Goal: Task Accomplishment & Management: Use online tool/utility

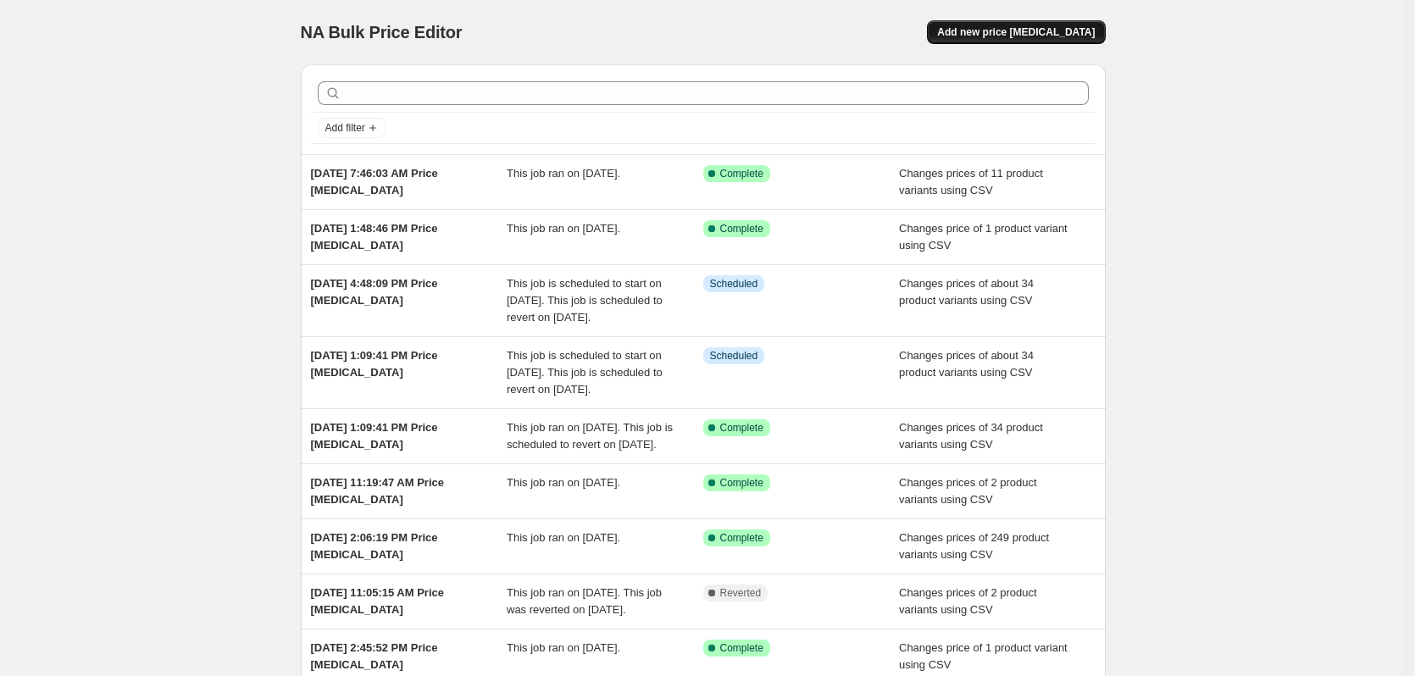
click at [1001, 34] on span "Add new price [MEDICAL_DATA]" at bounding box center [1016, 32] width 158 height 14
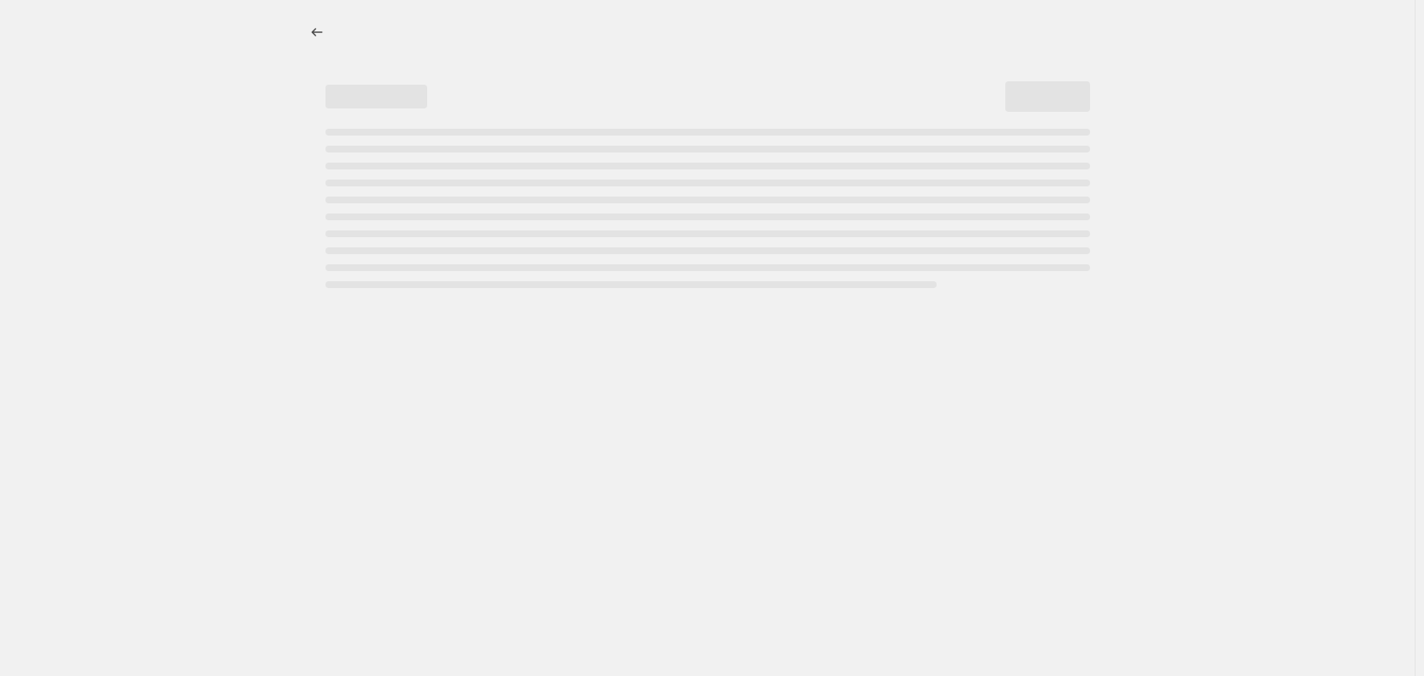
select select "percentage"
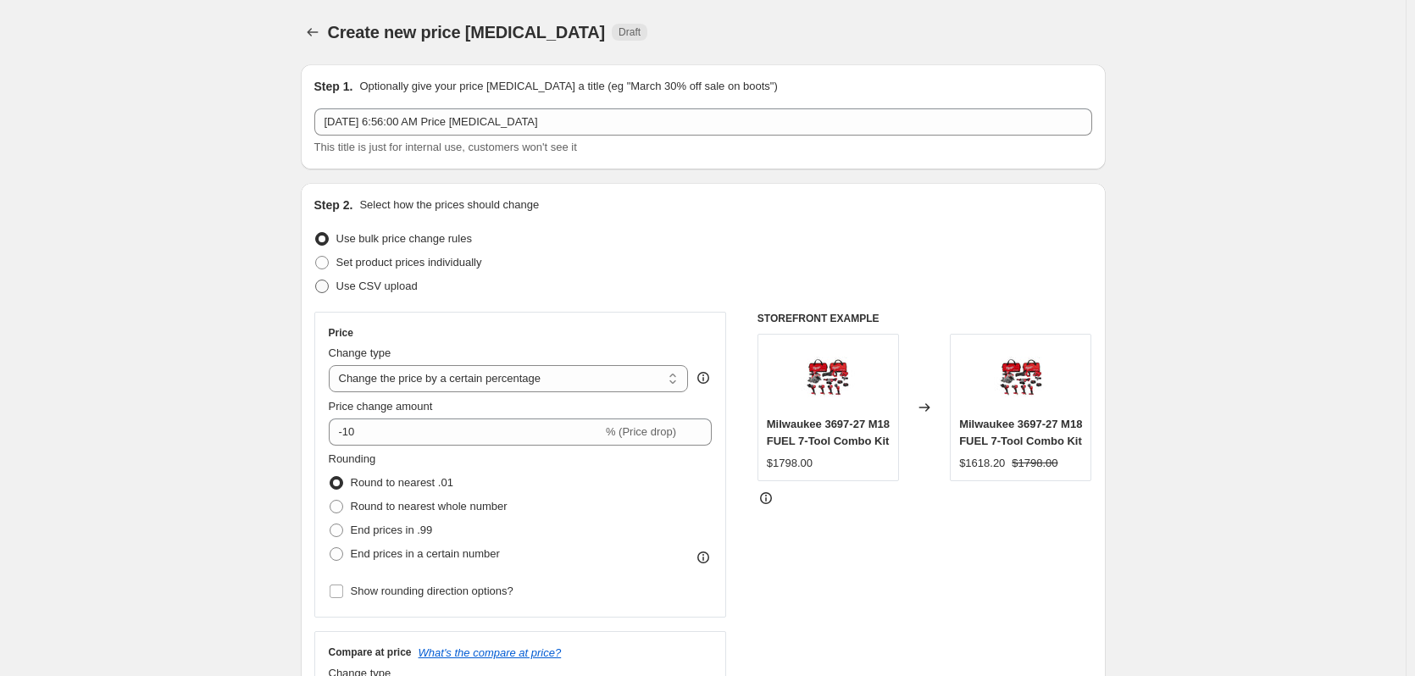
click at [400, 287] on span "Use CSV upload" at bounding box center [376, 286] width 81 height 13
click at [316, 281] on input "Use CSV upload" at bounding box center [315, 280] width 1 height 1
radio input "true"
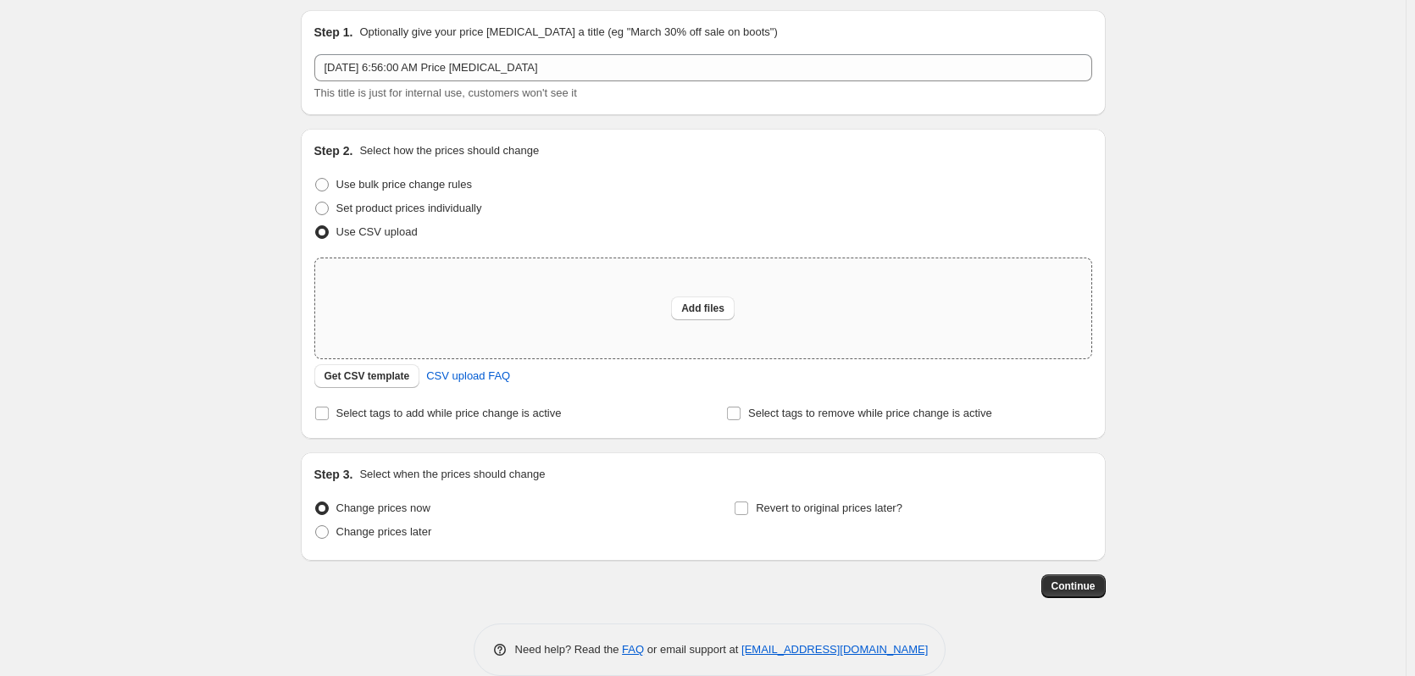
scroll to position [80, 0]
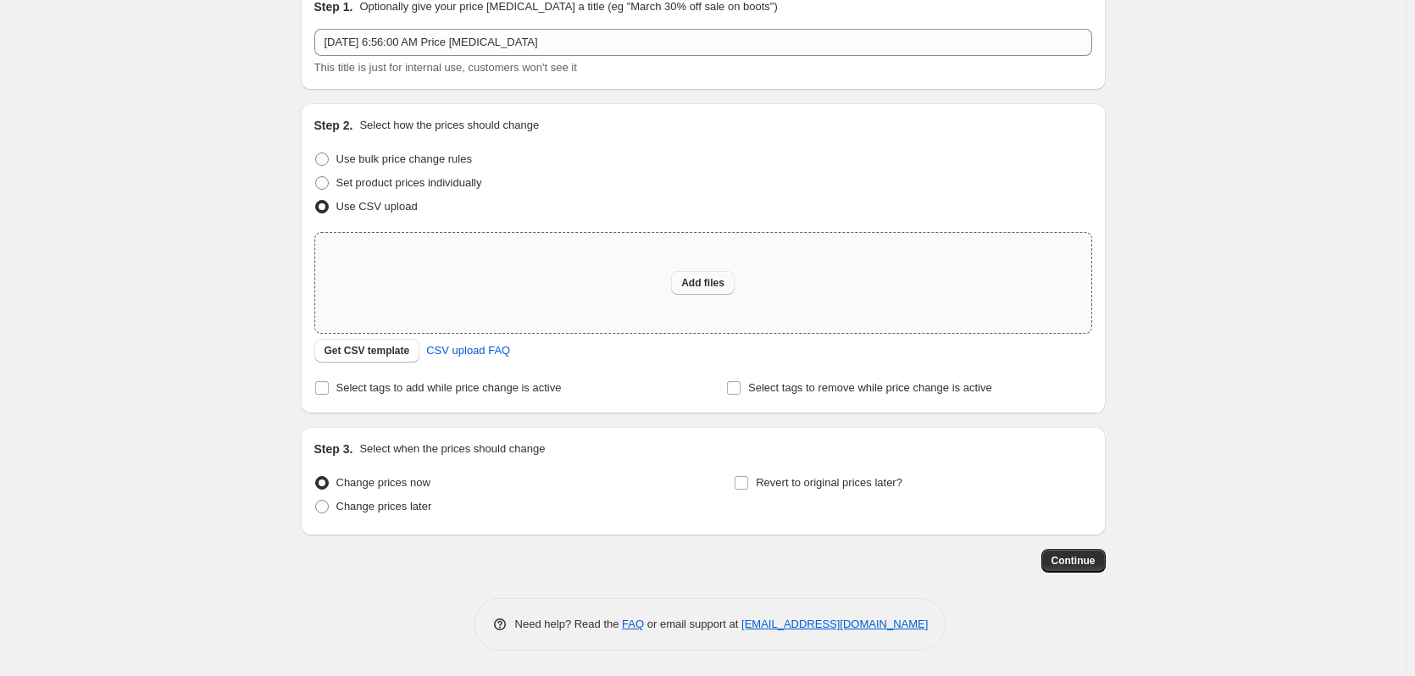
click at [705, 276] on button "Add files" at bounding box center [703, 283] width 64 height 24
type input "C:\fakepath\csv_template 1.csv"
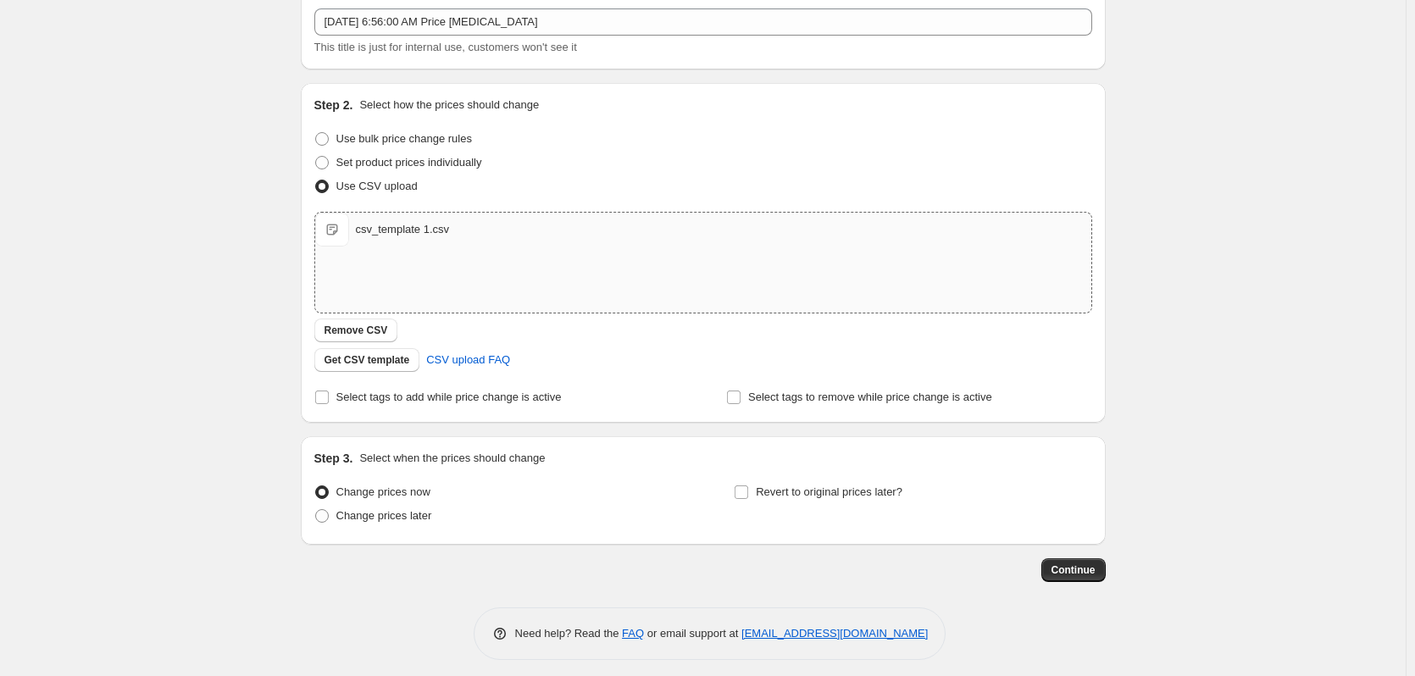
scroll to position [109, 0]
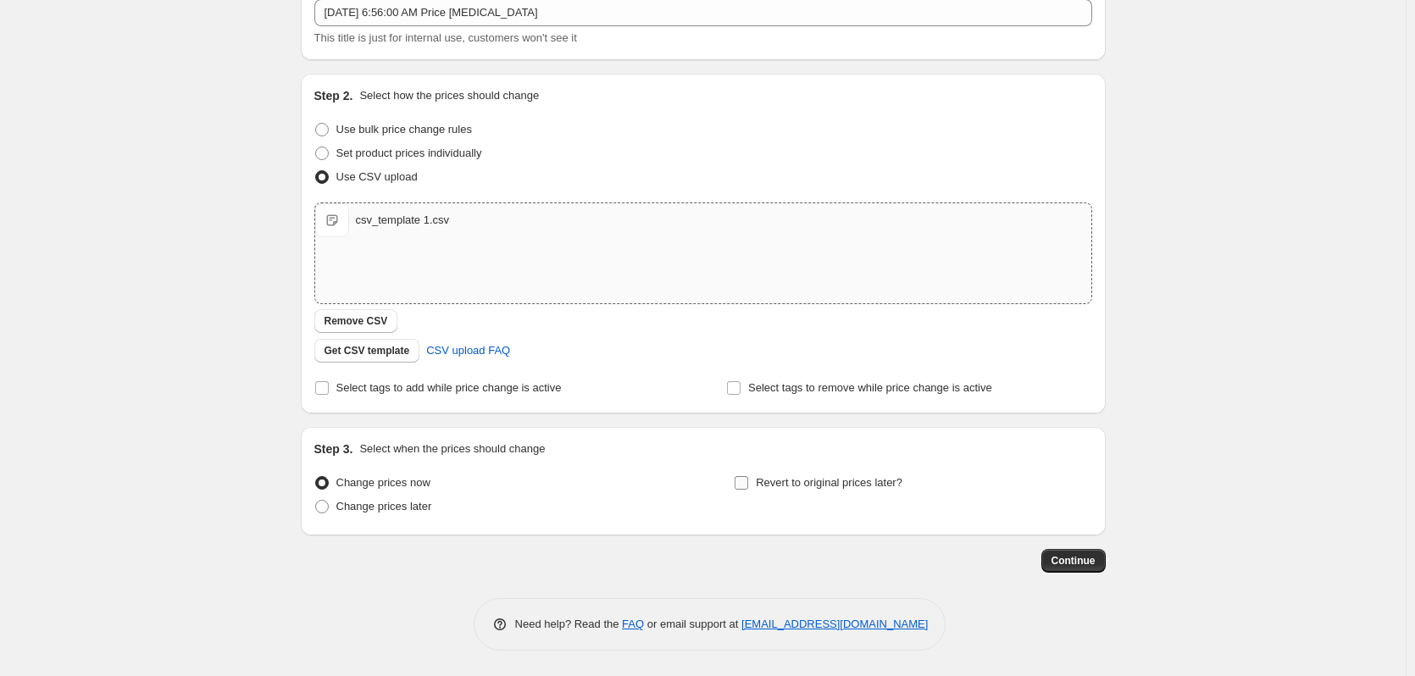
click at [820, 489] on span "Revert to original prices later?" at bounding box center [829, 482] width 147 height 13
click at [748, 489] on input "Revert to original prices later?" at bounding box center [742, 483] width 14 height 14
checkbox input "true"
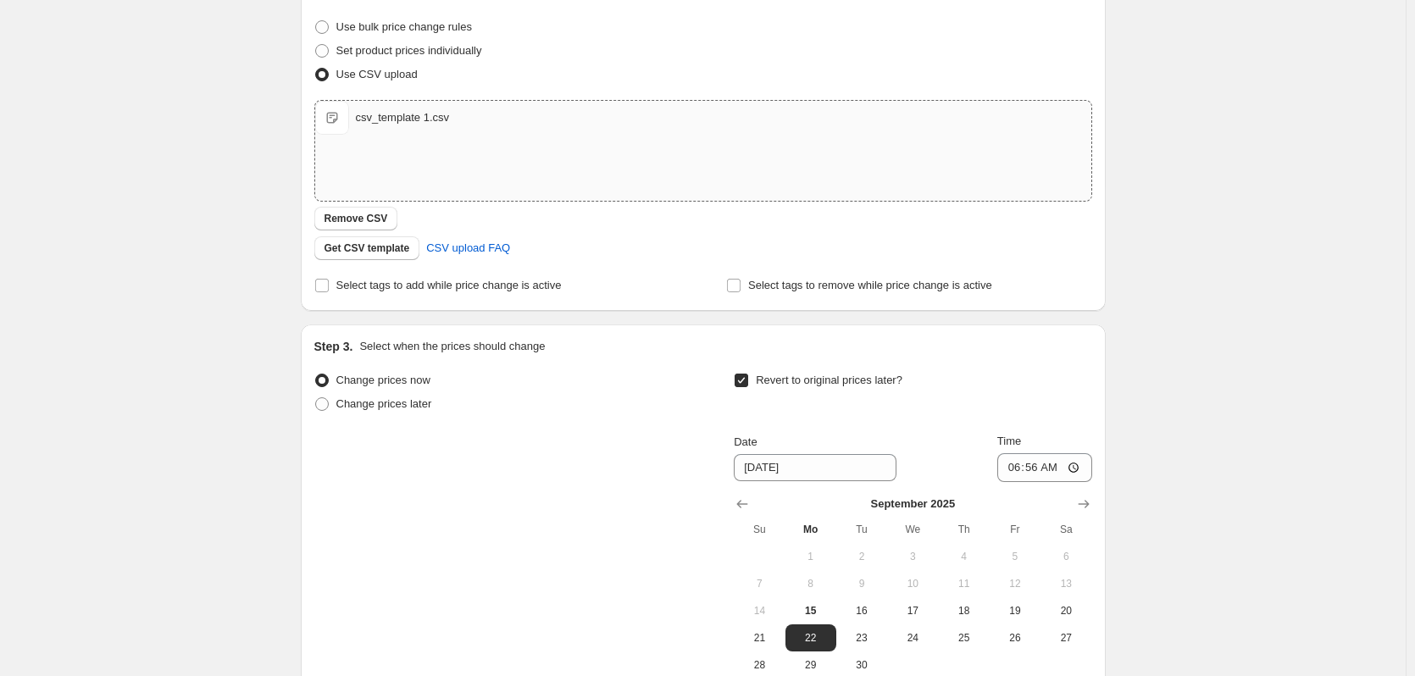
scroll to position [364, 0]
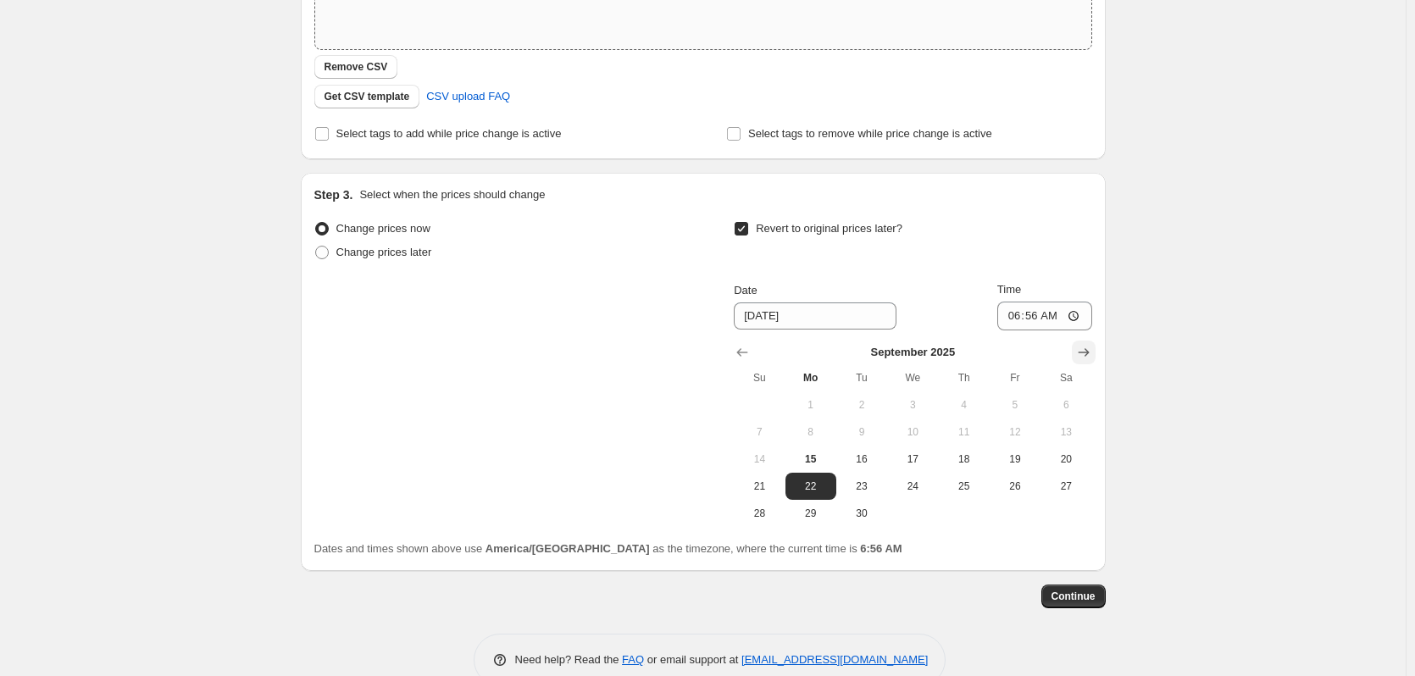
click at [1086, 357] on icon "Show next month, October 2025" at bounding box center [1084, 352] width 17 height 17
click at [1086, 357] on icon "Show next month, November 2025" at bounding box center [1084, 352] width 17 height 17
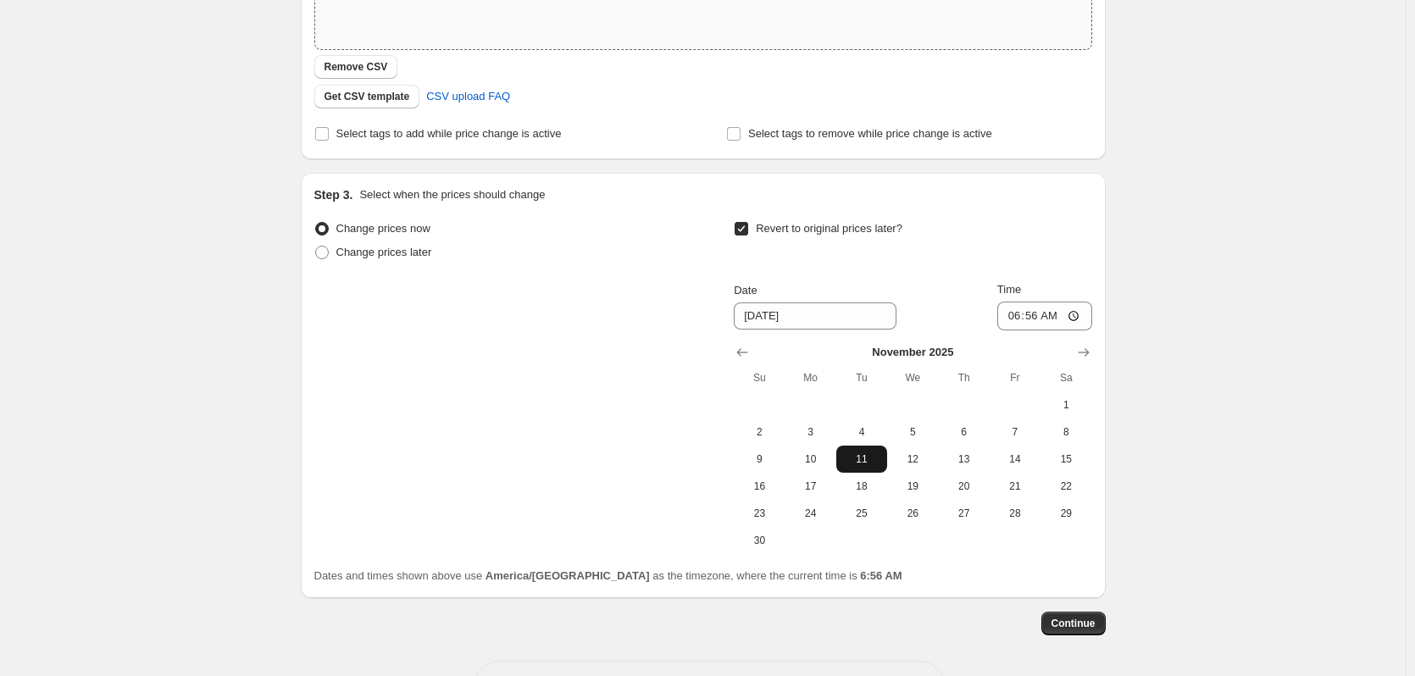
click at [862, 459] on span "11" at bounding box center [861, 460] width 37 height 14
type input "11/11/2025"
click at [1019, 320] on input "06:56" at bounding box center [1045, 316] width 95 height 29
type input "23:59"
click at [1065, 626] on span "Continue" at bounding box center [1074, 624] width 44 height 14
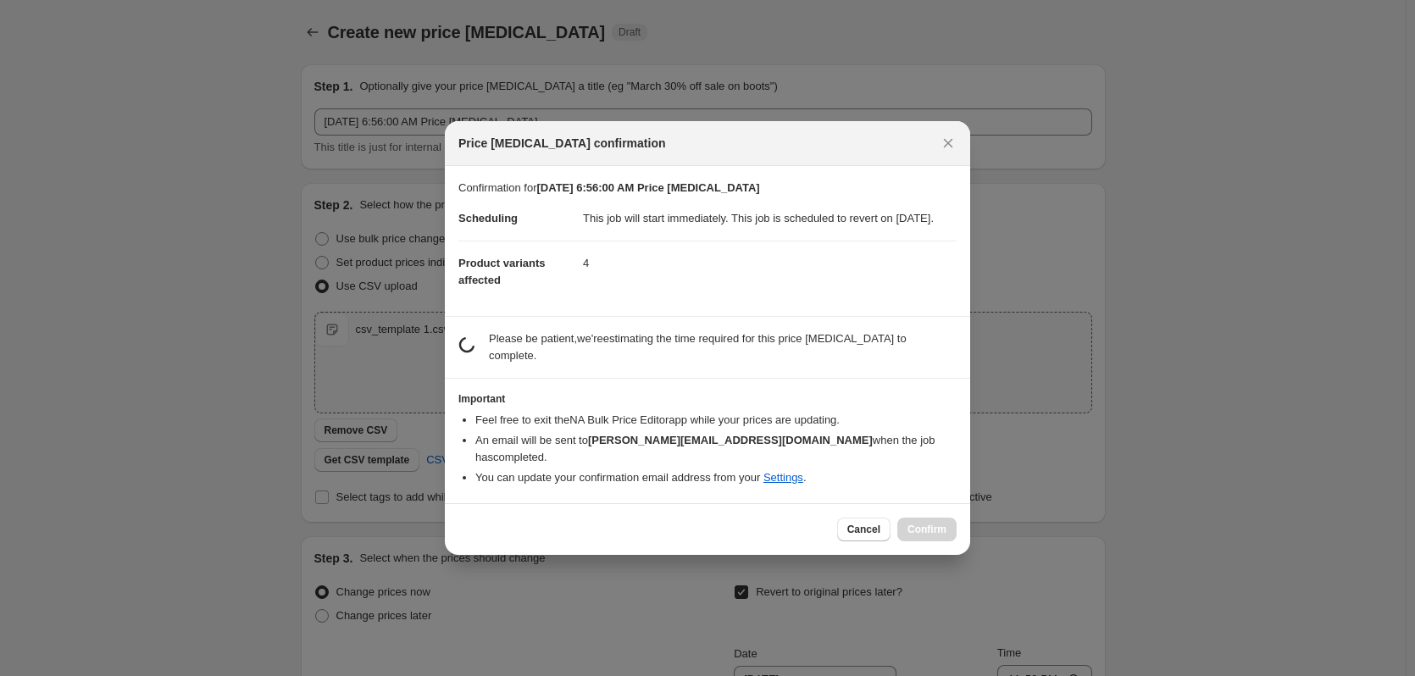
scroll to position [0, 0]
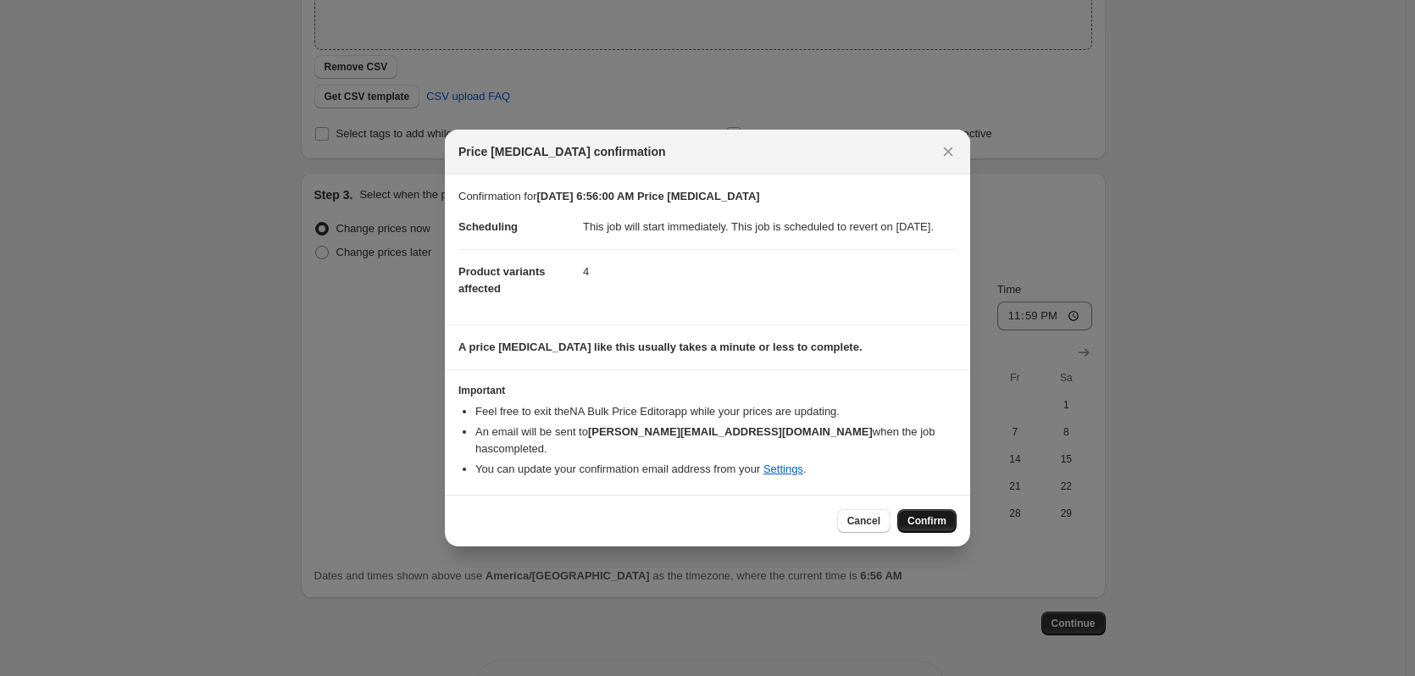
click at [932, 520] on span "Confirm" at bounding box center [927, 521] width 39 height 14
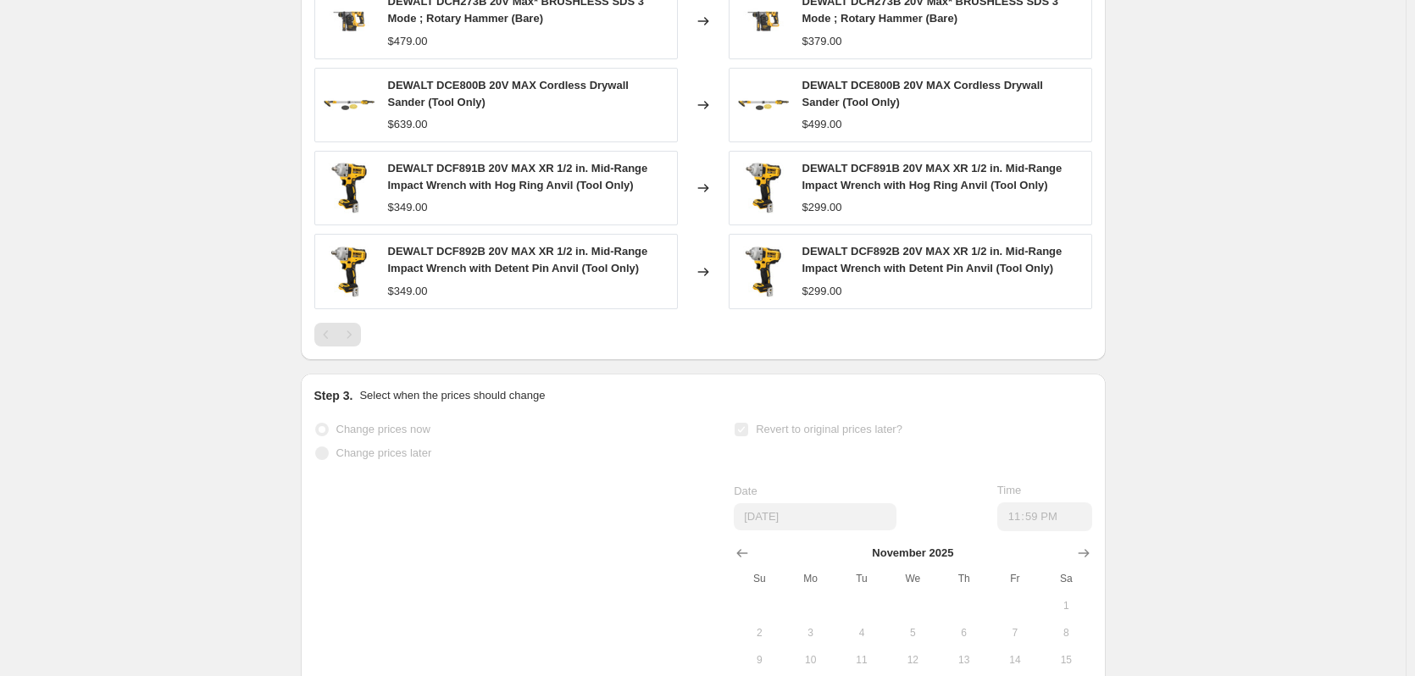
scroll to position [1015, 0]
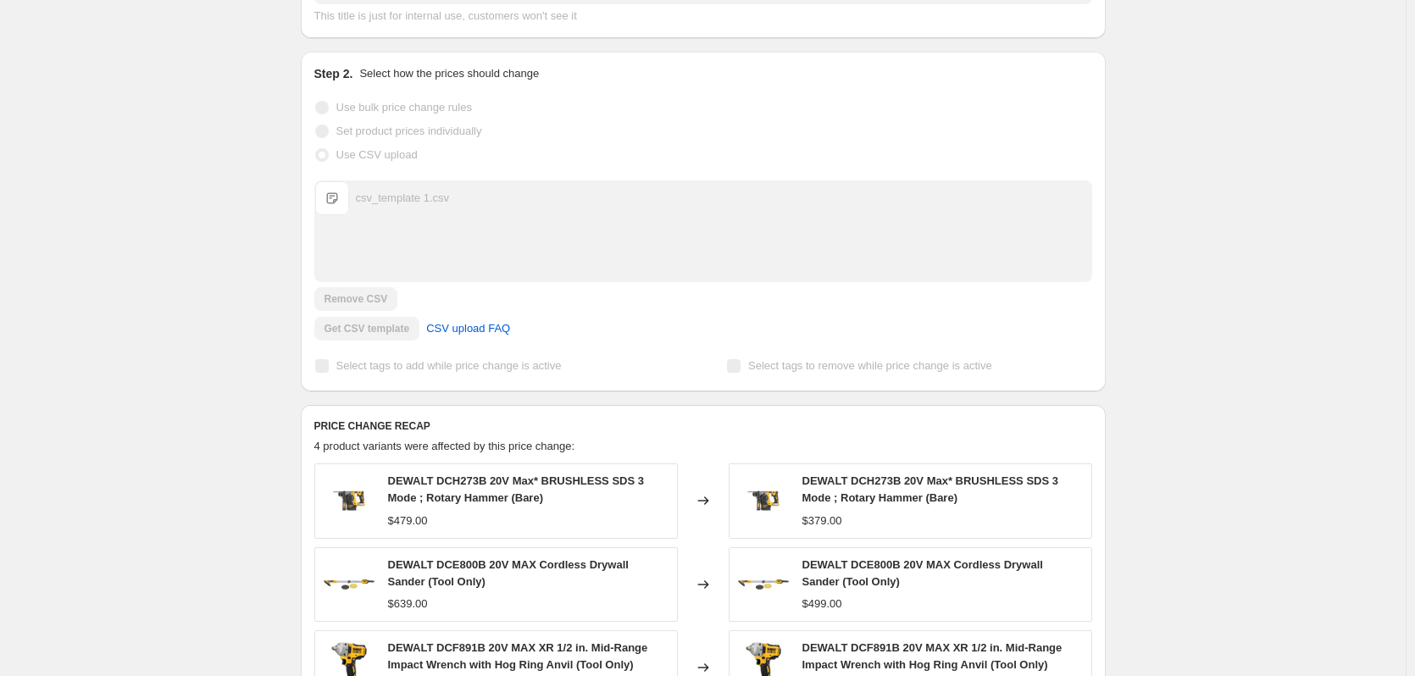
drag, startPoint x: 1006, startPoint y: 529, endPoint x: 1223, endPoint y: 611, distance: 232.0
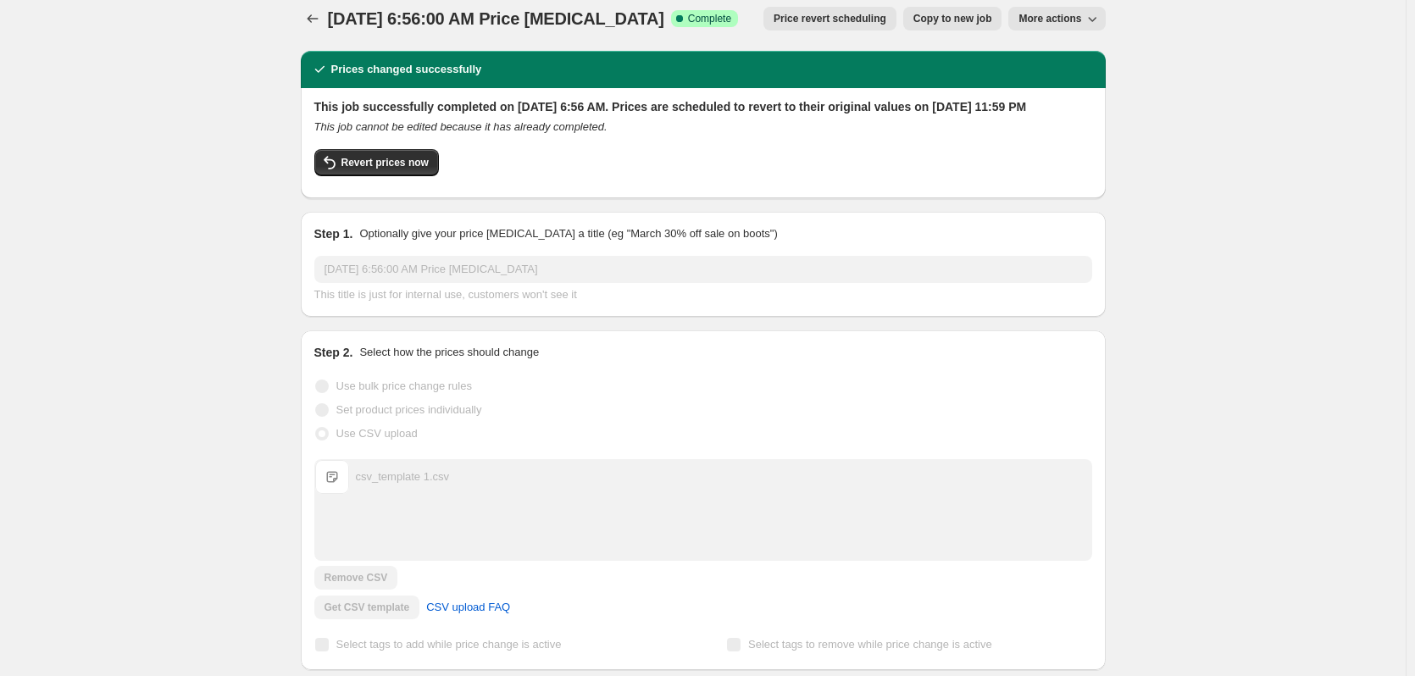
scroll to position [0, 0]
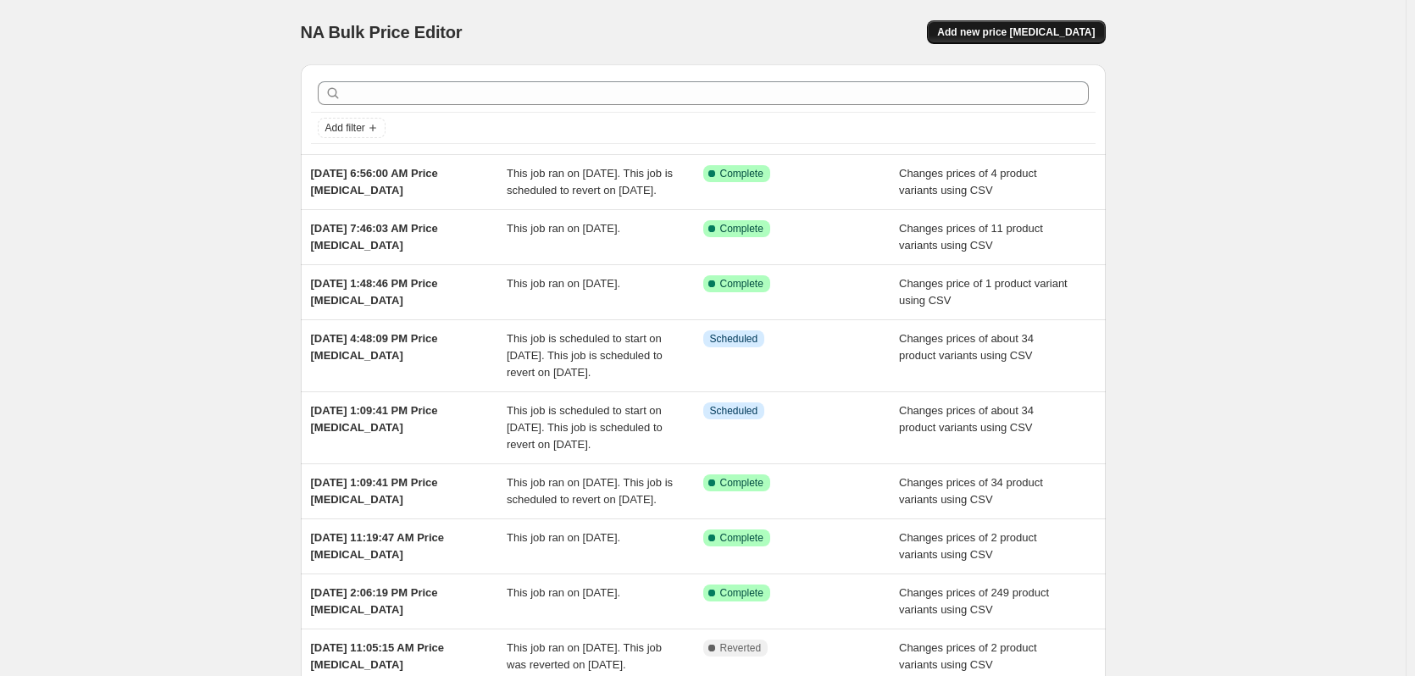
click at [1073, 31] on span "Add new price [MEDICAL_DATA]" at bounding box center [1016, 32] width 158 height 14
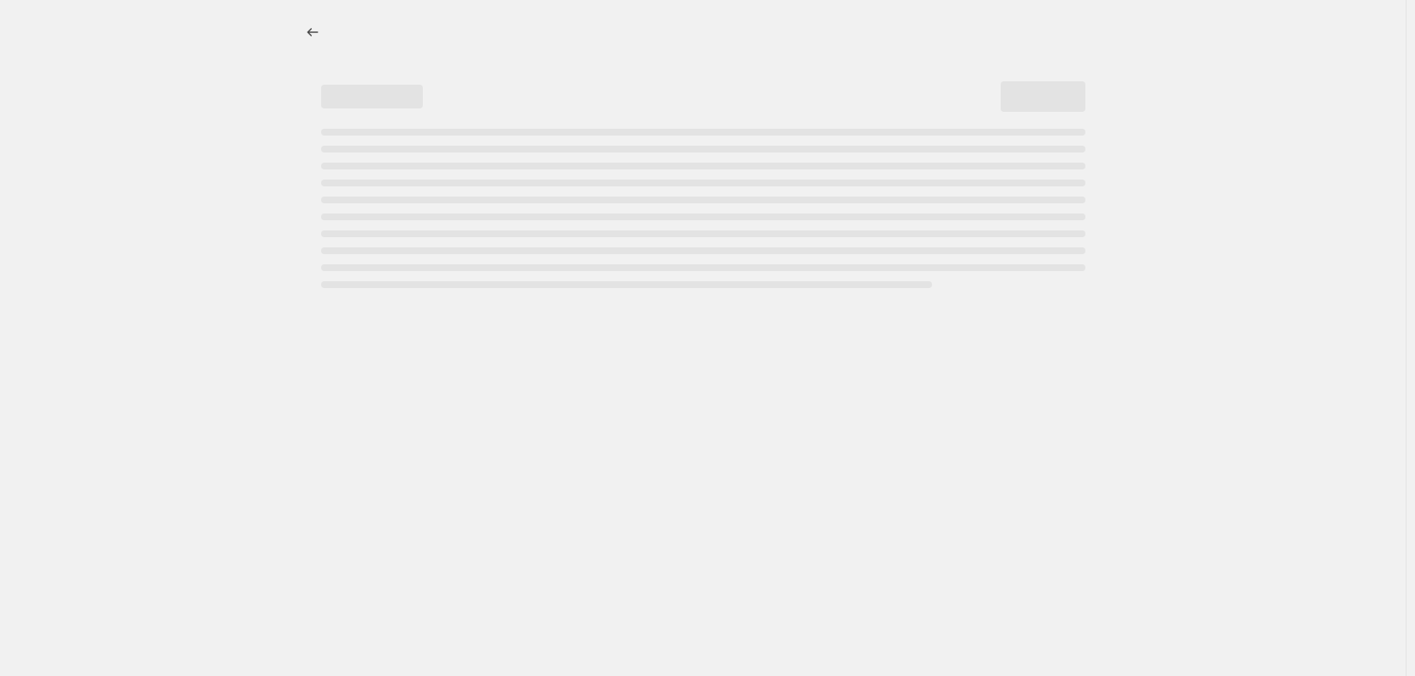
select select "percentage"
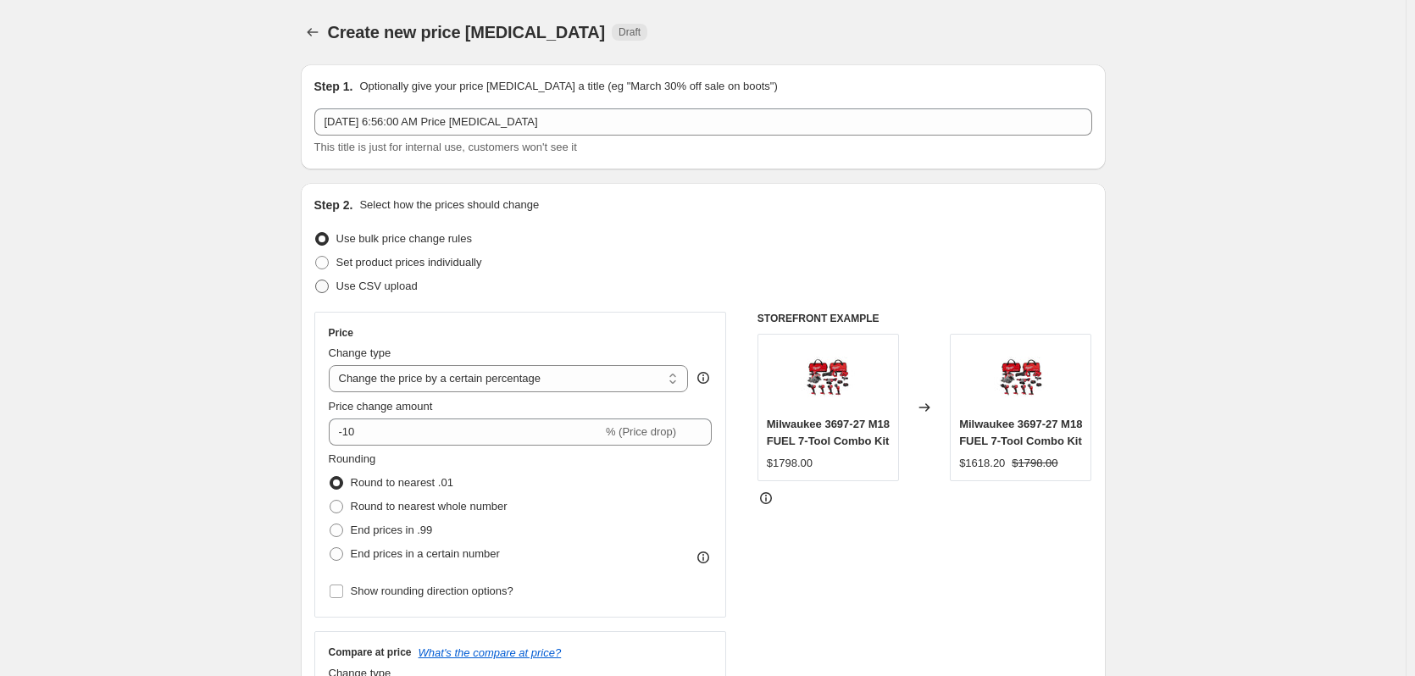
click at [346, 282] on span "Use CSV upload" at bounding box center [376, 286] width 81 height 13
click at [316, 281] on input "Use CSV upload" at bounding box center [315, 280] width 1 height 1
radio input "true"
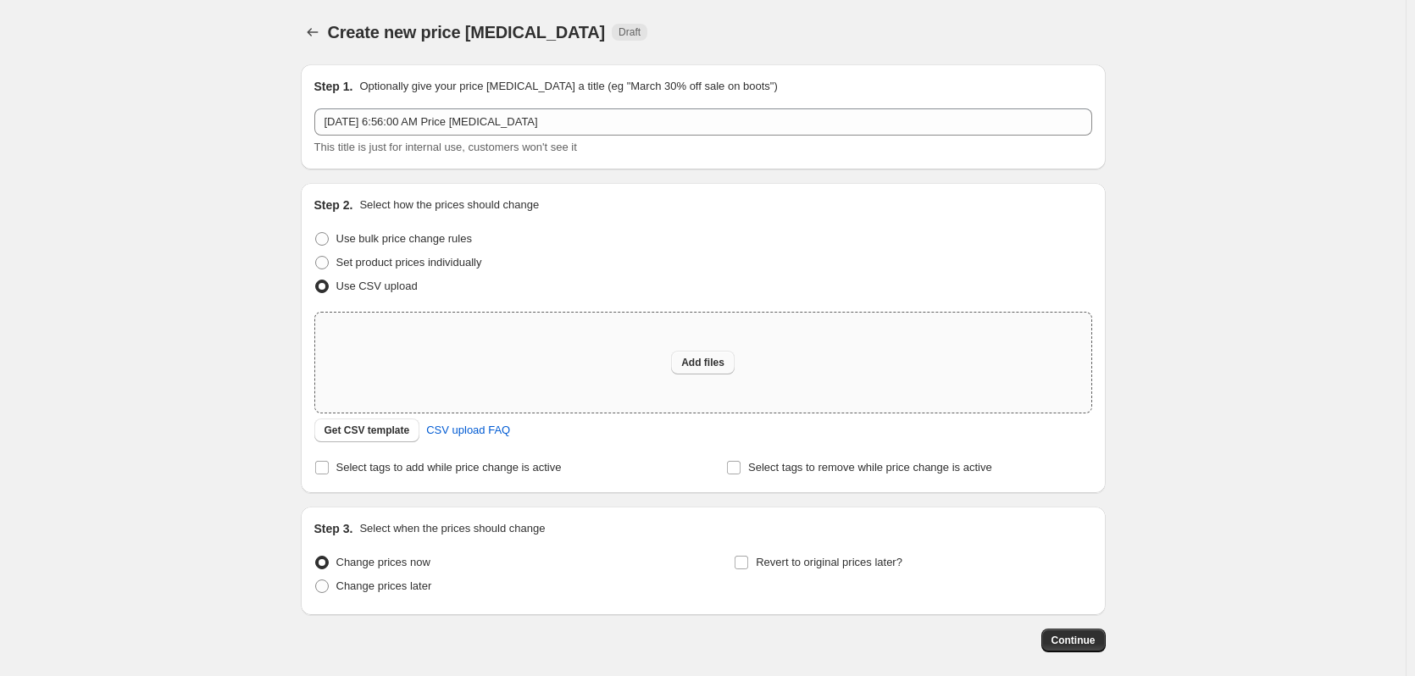
click at [704, 364] on span "Add files" at bounding box center [702, 363] width 43 height 14
type input "C:\fakepath\csv_template 1.csv"
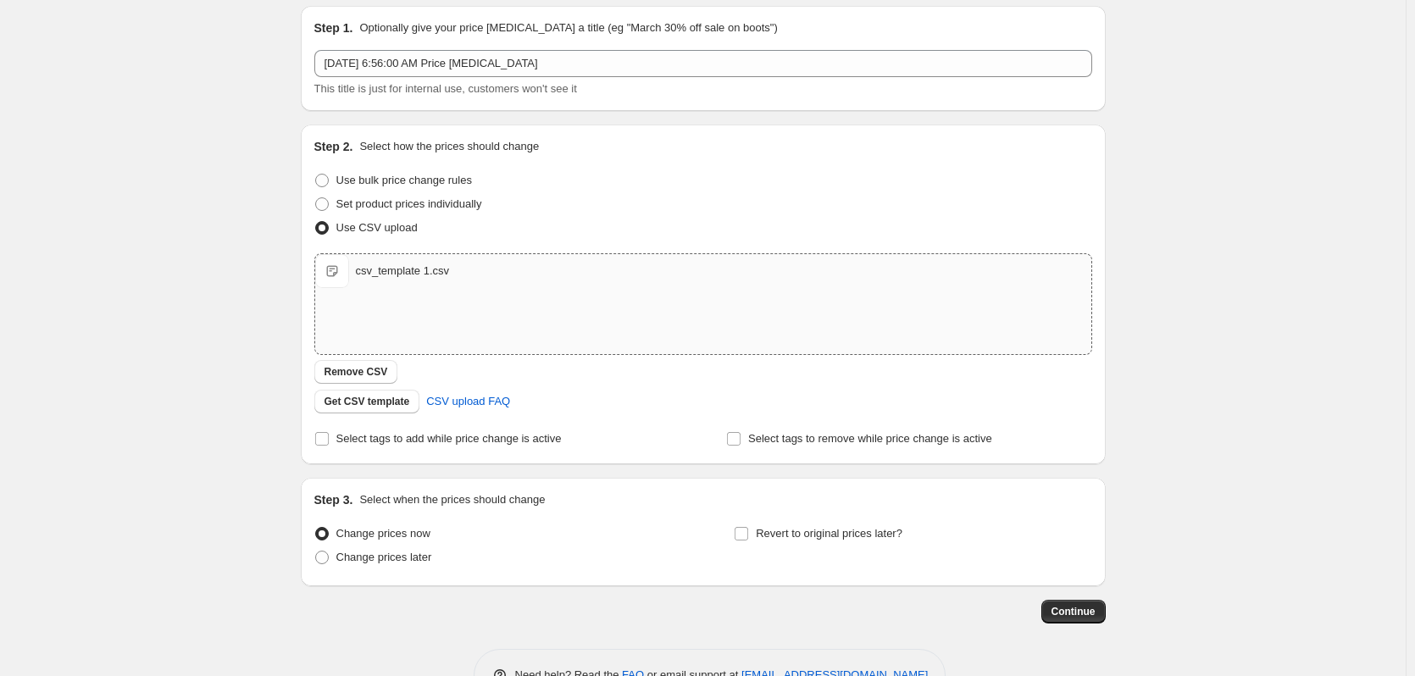
scroll to position [109, 0]
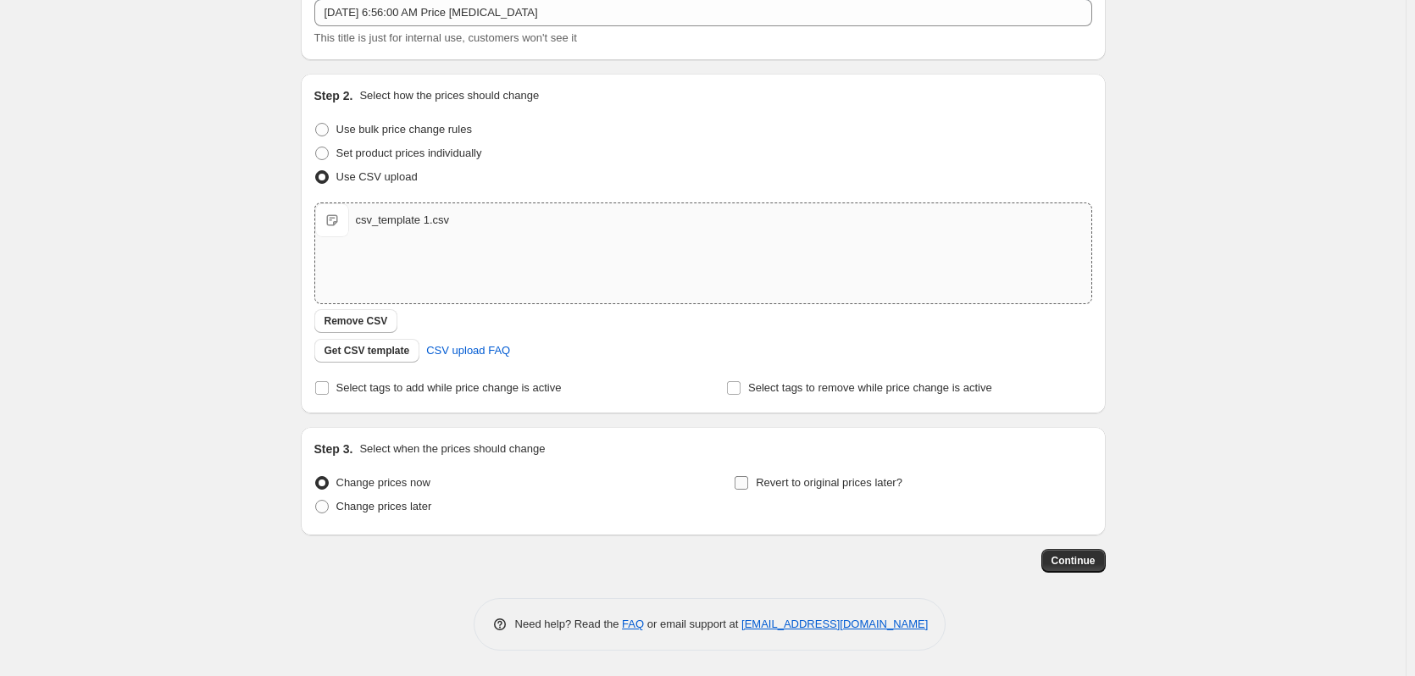
click at [759, 483] on label "Revert to original prices later?" at bounding box center [818, 483] width 169 height 24
click at [748, 483] on input "Revert to original prices later?" at bounding box center [742, 483] width 14 height 14
checkbox input "true"
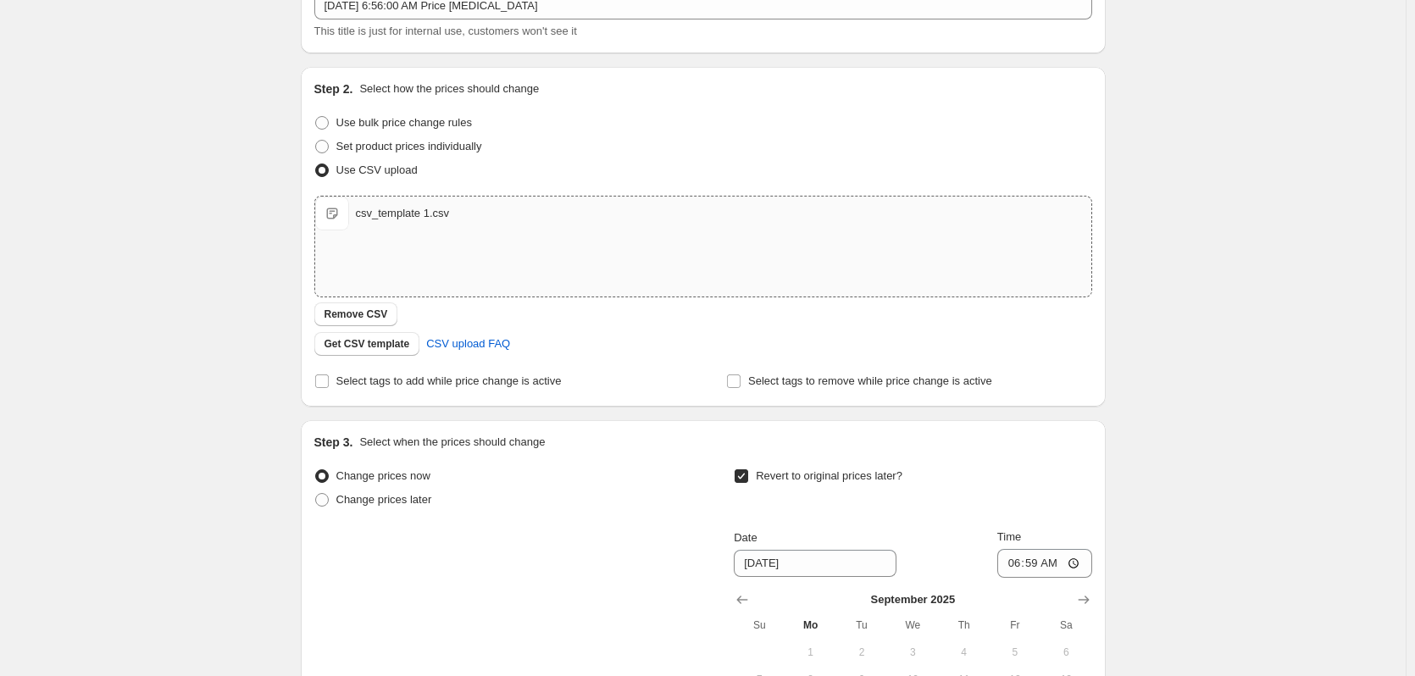
scroll to position [399, 0]
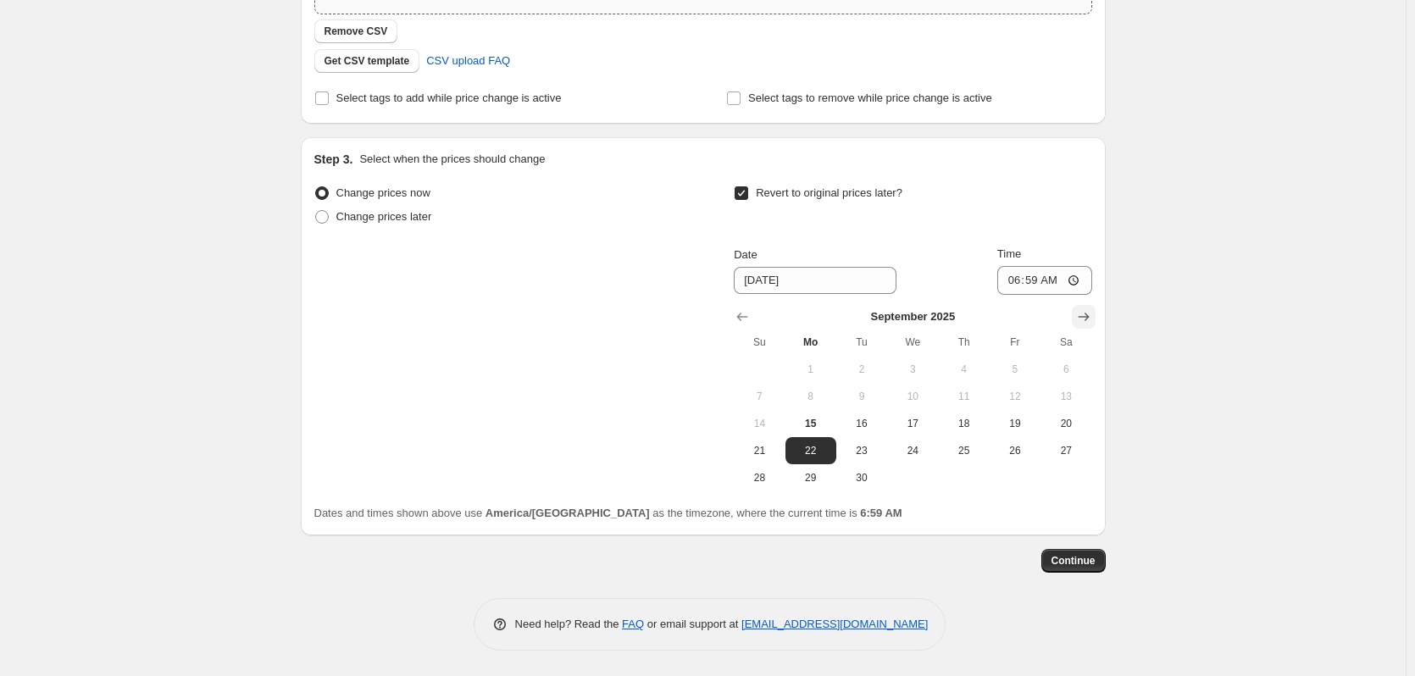
click at [1082, 318] on icon "Show next month, October 2025" at bounding box center [1084, 317] width 17 height 17
click at [1082, 318] on icon "Show next month, November 2025" at bounding box center [1084, 317] width 17 height 17
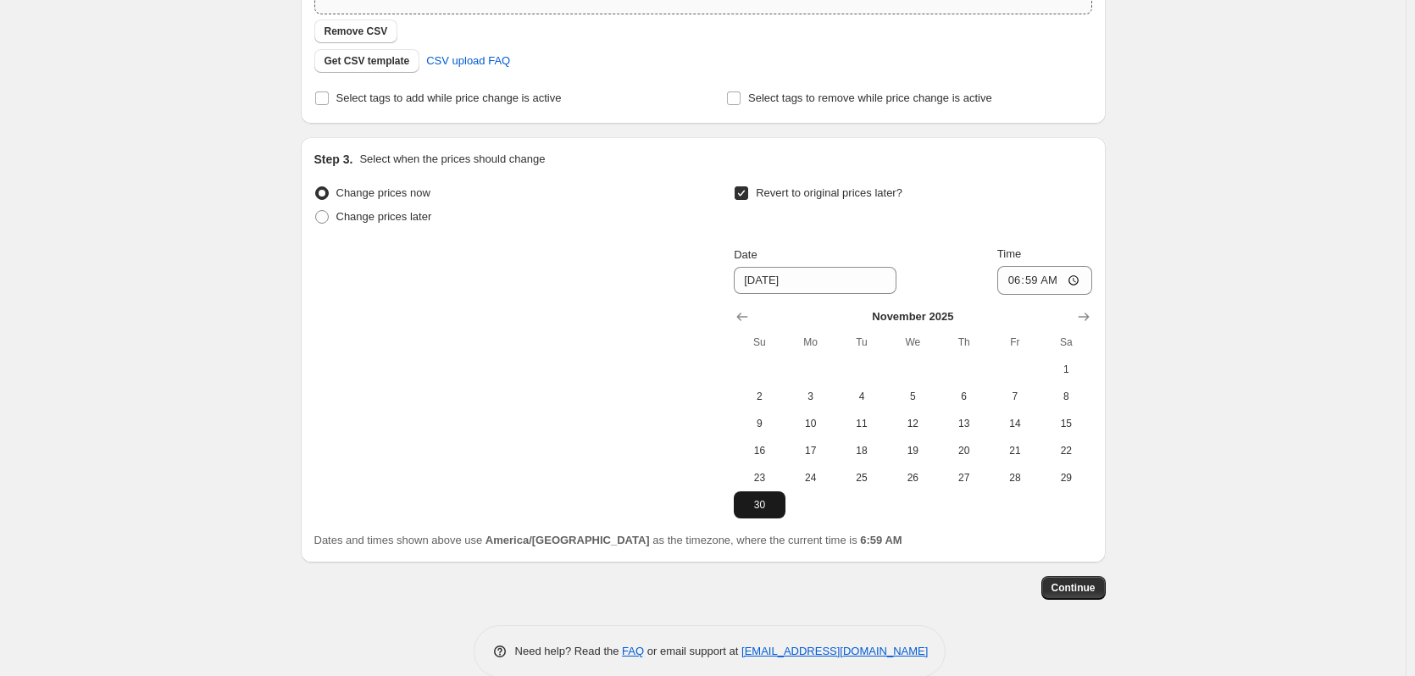
click at [772, 501] on span "30" at bounding box center [759, 505] width 37 height 14
type input "[DATE]"
click at [1024, 285] on input "06:59" at bounding box center [1045, 280] width 95 height 29
type input "11:59"
click at [1094, 579] on button "Continue" at bounding box center [1074, 588] width 64 height 24
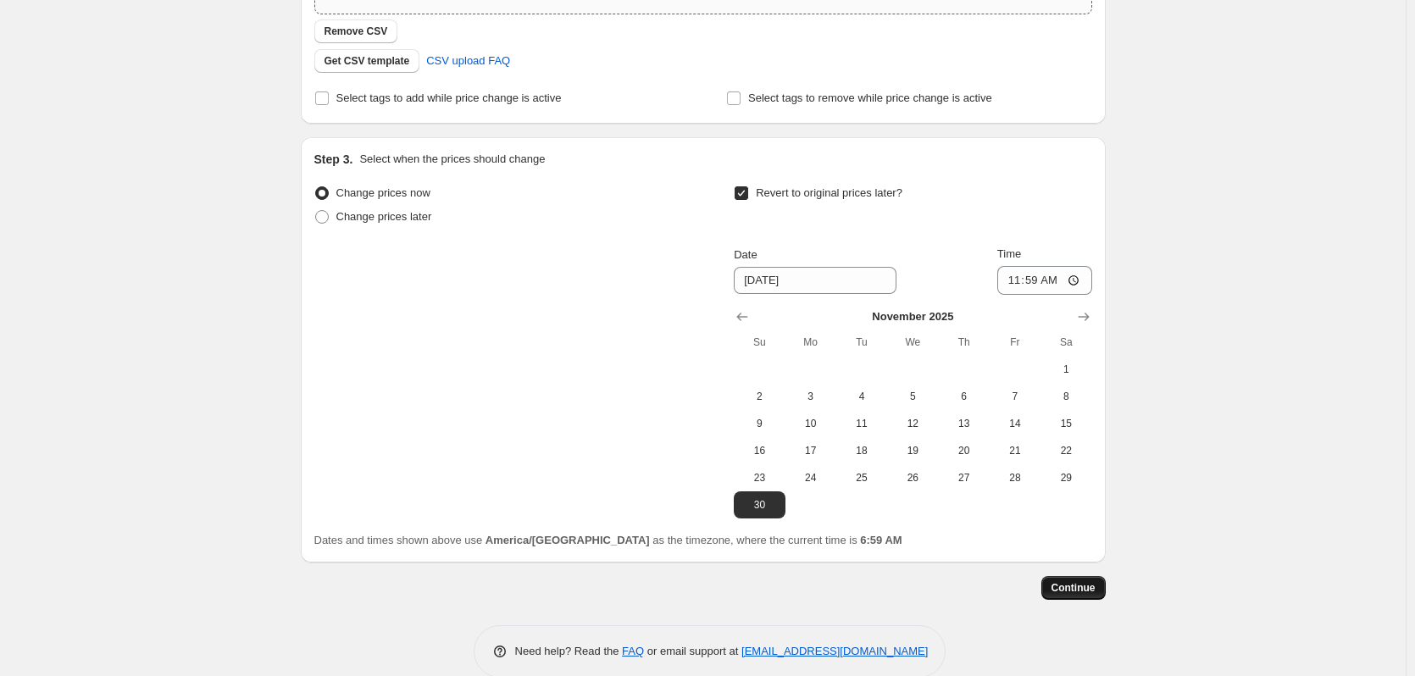
scroll to position [0, 0]
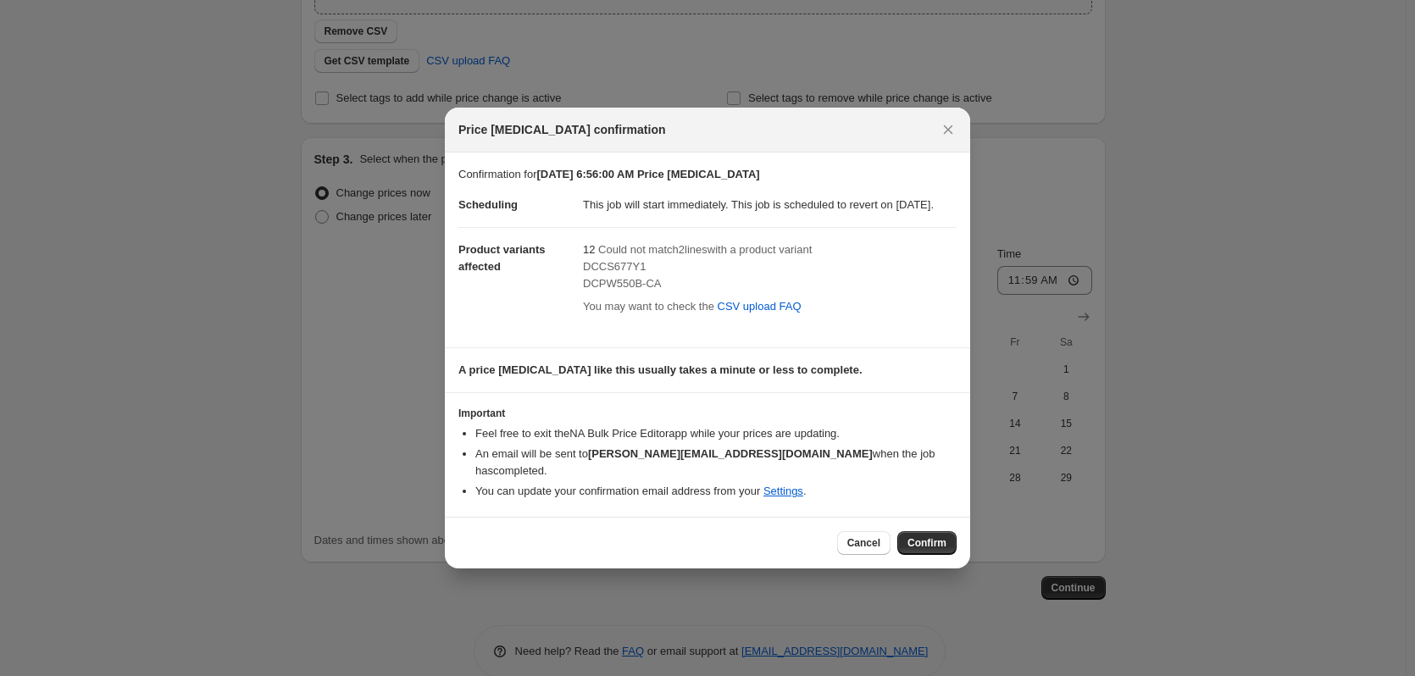
click at [593, 273] on span "DCCS677Y1" at bounding box center [614, 266] width 63 height 13
click at [921, 537] on span "Confirm" at bounding box center [927, 544] width 39 height 14
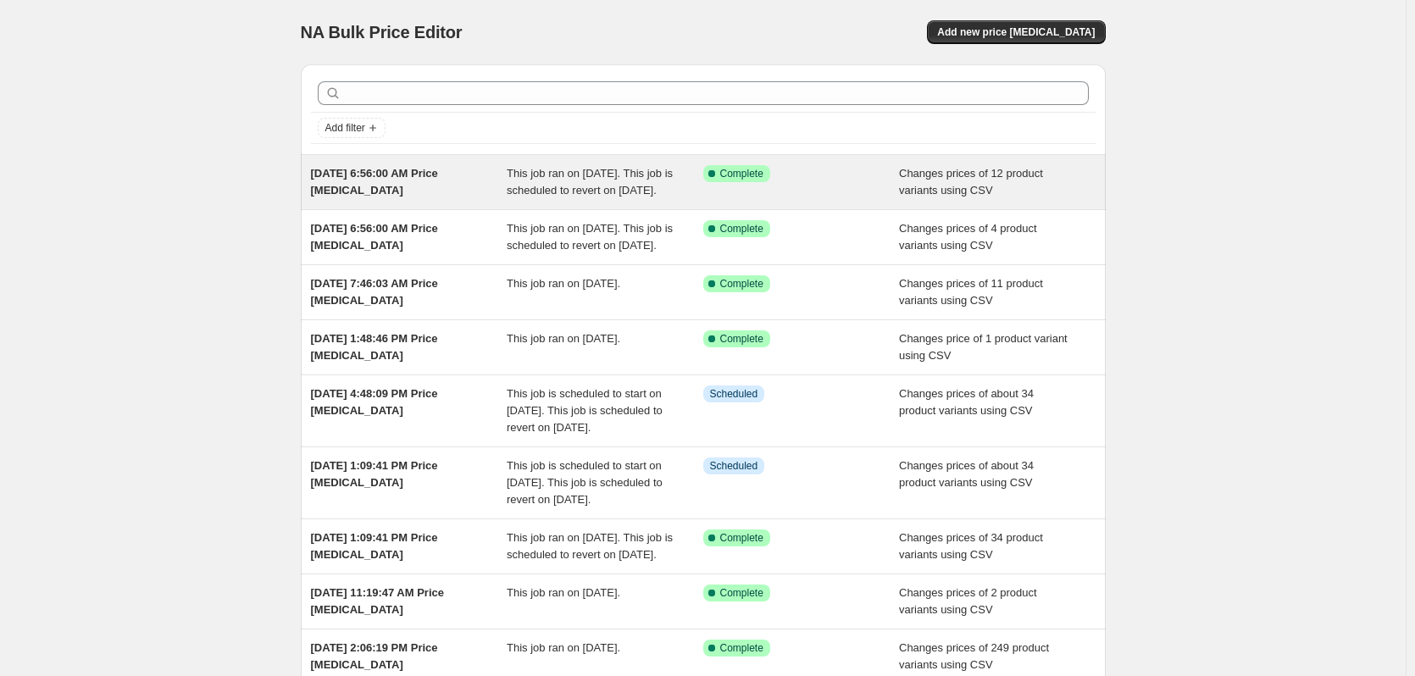
click at [429, 193] on div "[DATE] 6:56:00 AM Price [MEDICAL_DATA]" at bounding box center [409, 182] width 197 height 34
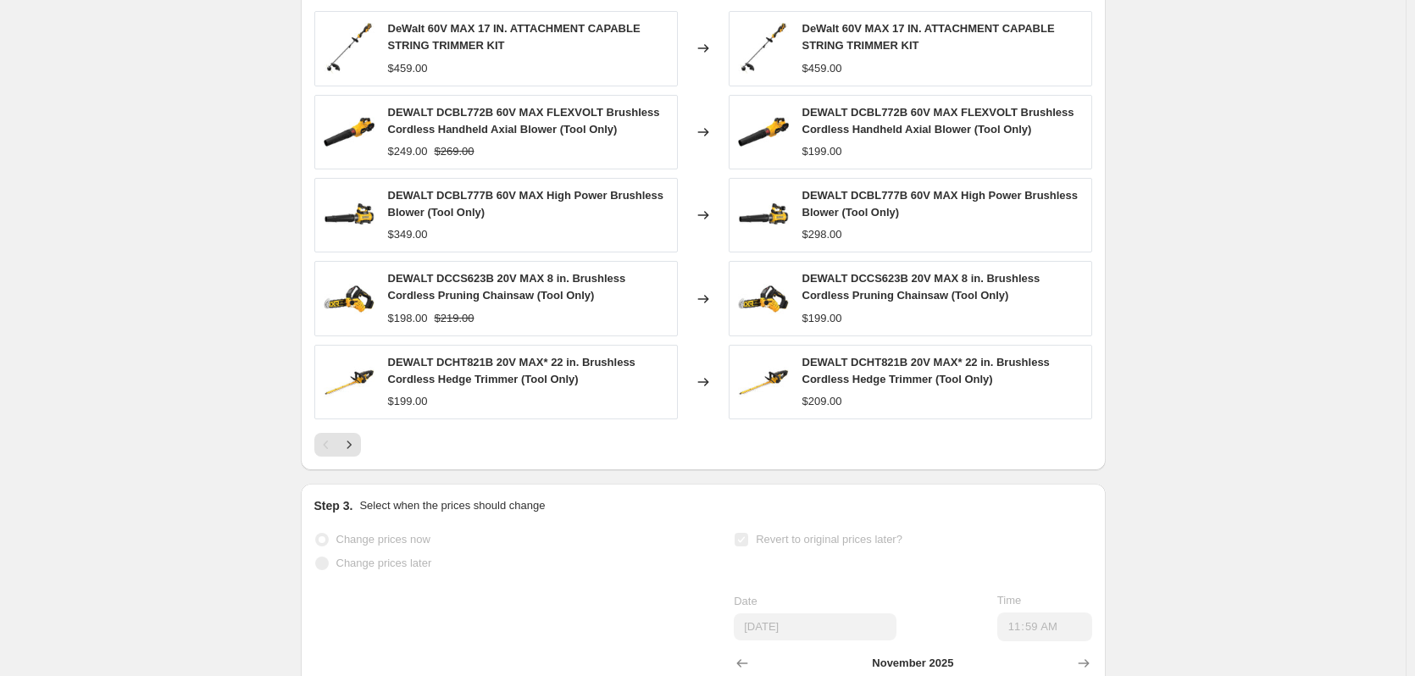
scroll to position [678, 0]
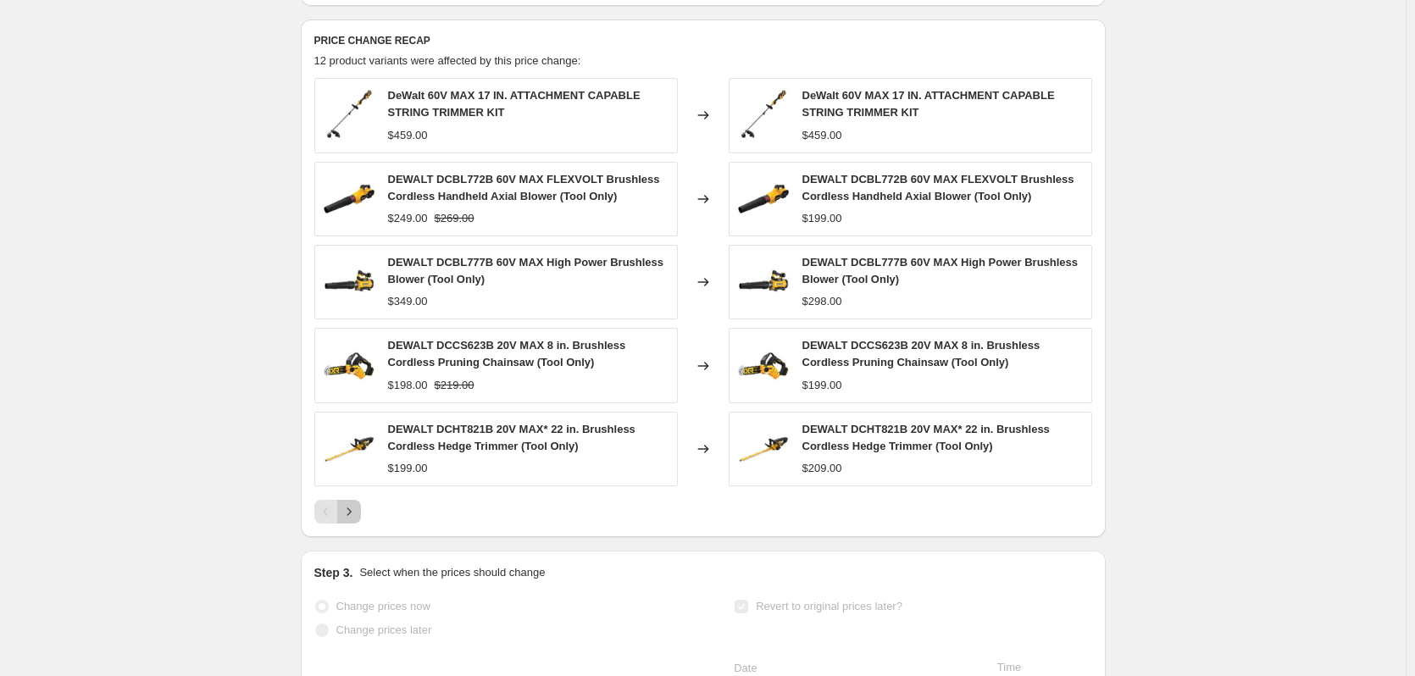
click at [357, 520] on icon "Next" at bounding box center [349, 511] width 17 height 17
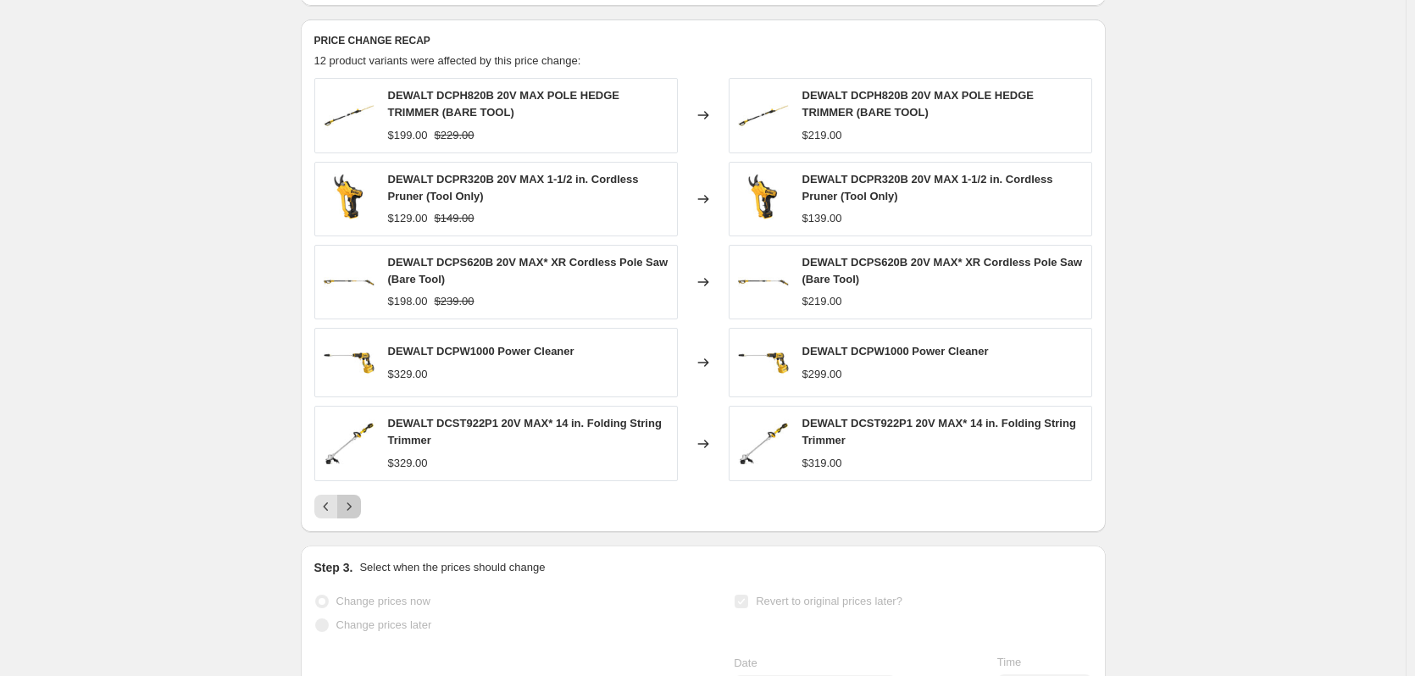
click at [358, 515] on icon "Next" at bounding box center [349, 506] width 17 height 17
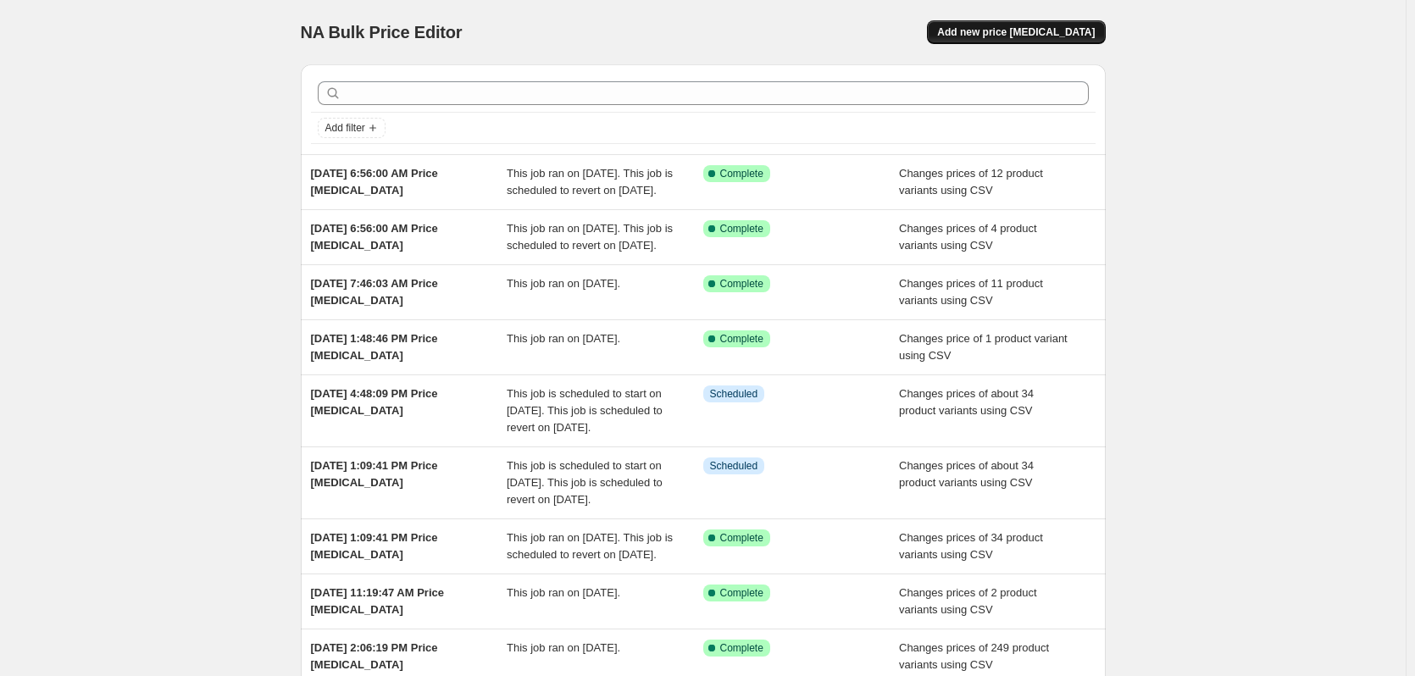
click at [1068, 28] on span "Add new price [MEDICAL_DATA]" at bounding box center [1016, 32] width 158 height 14
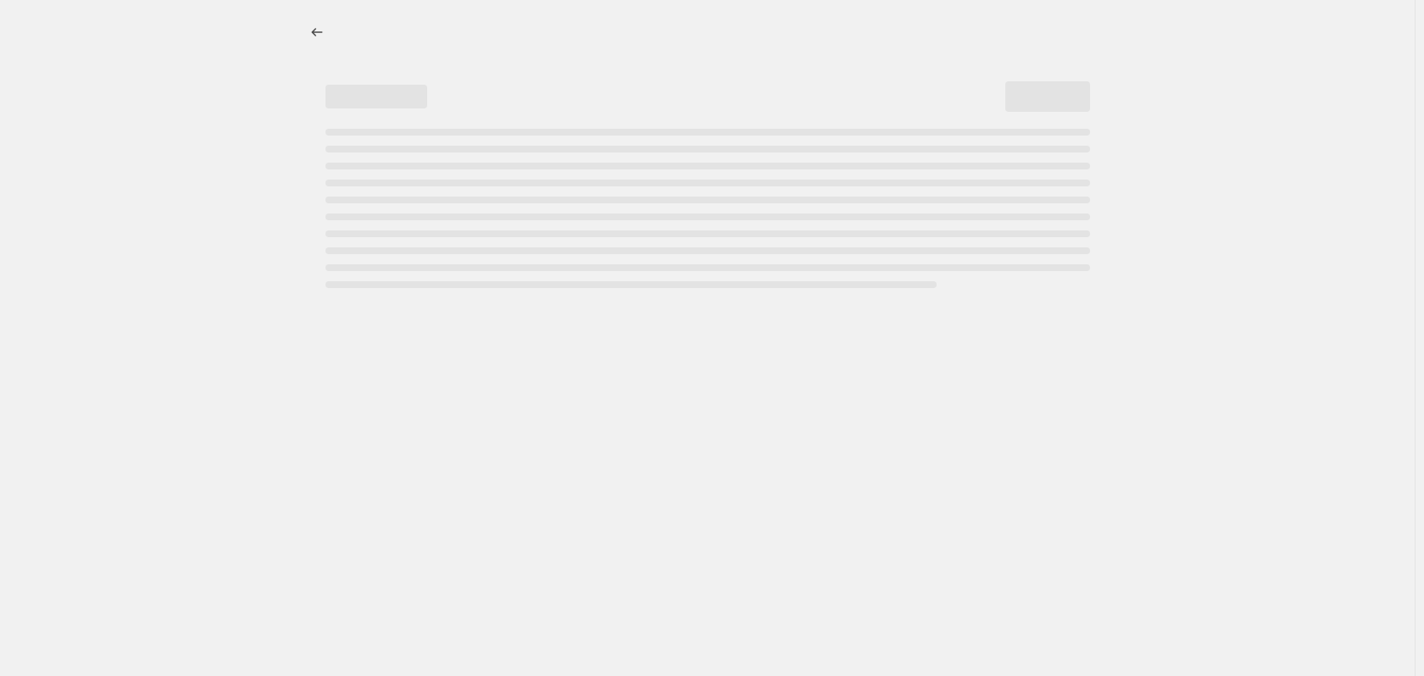
select select "percentage"
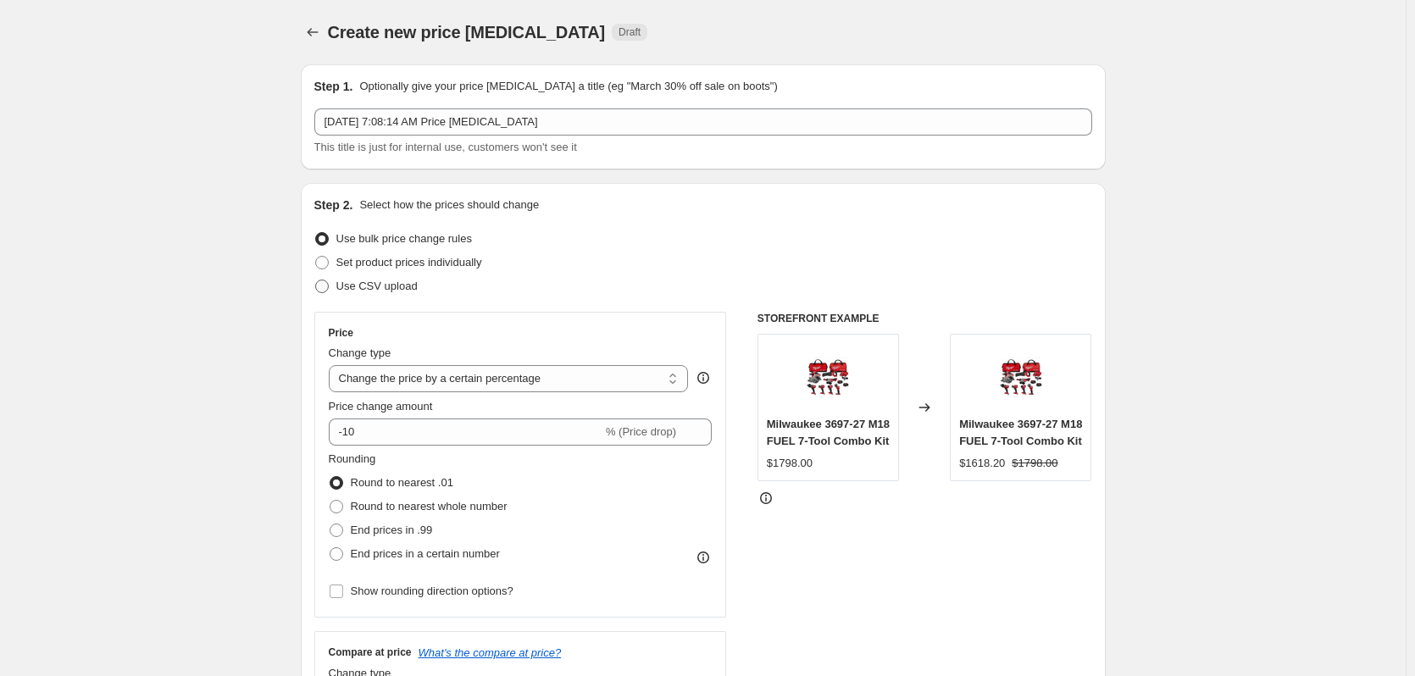
click at [407, 288] on span "Use CSV upload" at bounding box center [376, 286] width 81 height 13
click at [316, 281] on input "Use CSV upload" at bounding box center [315, 280] width 1 height 1
radio input "true"
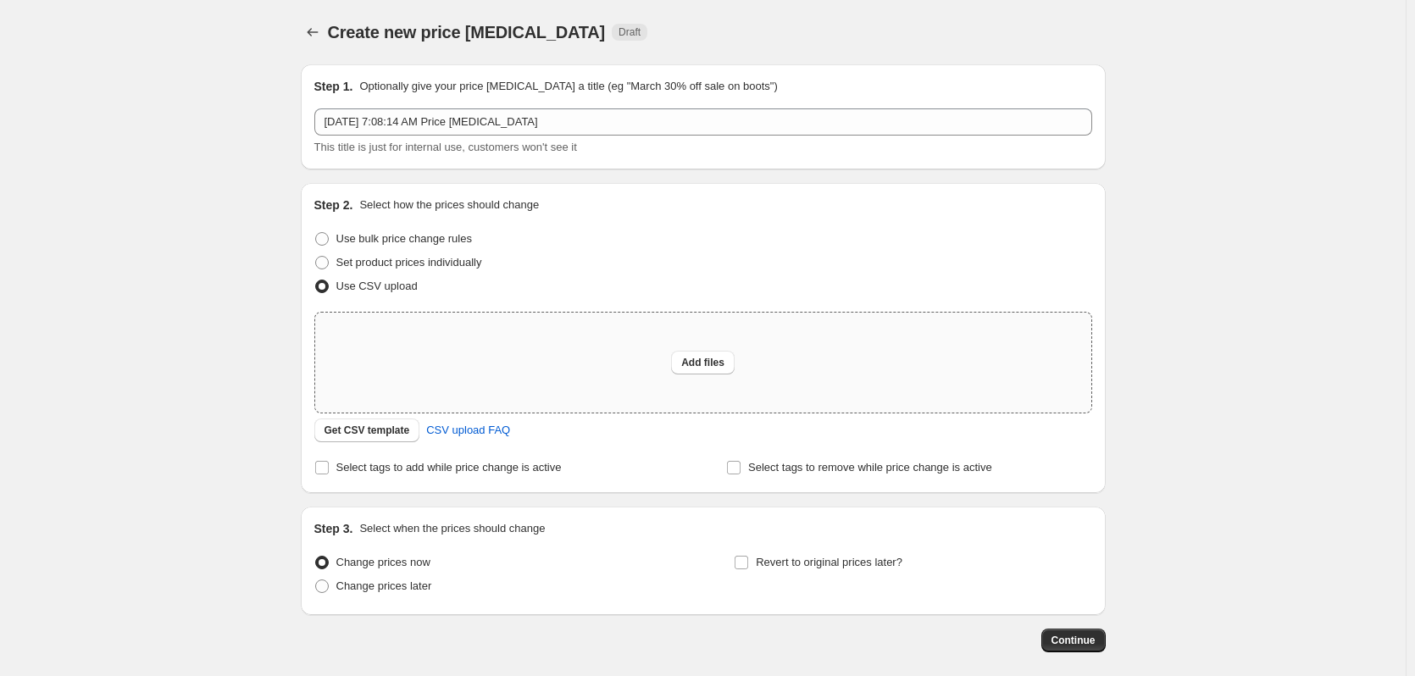
click at [670, 347] on div "Add files" at bounding box center [703, 363] width 776 height 100
type input "C:\fakepath\csv_template 1.csv"
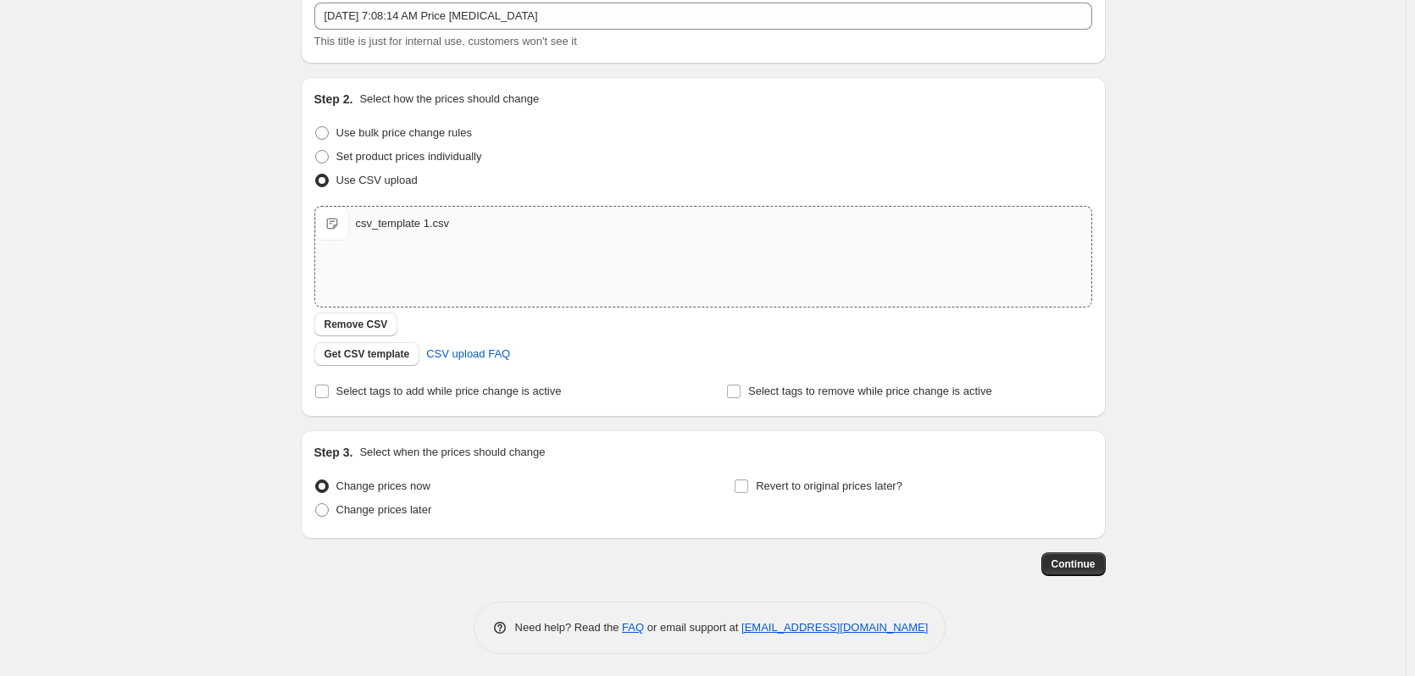
scroll to position [109, 0]
click at [1065, 559] on span "Continue" at bounding box center [1074, 561] width 44 height 14
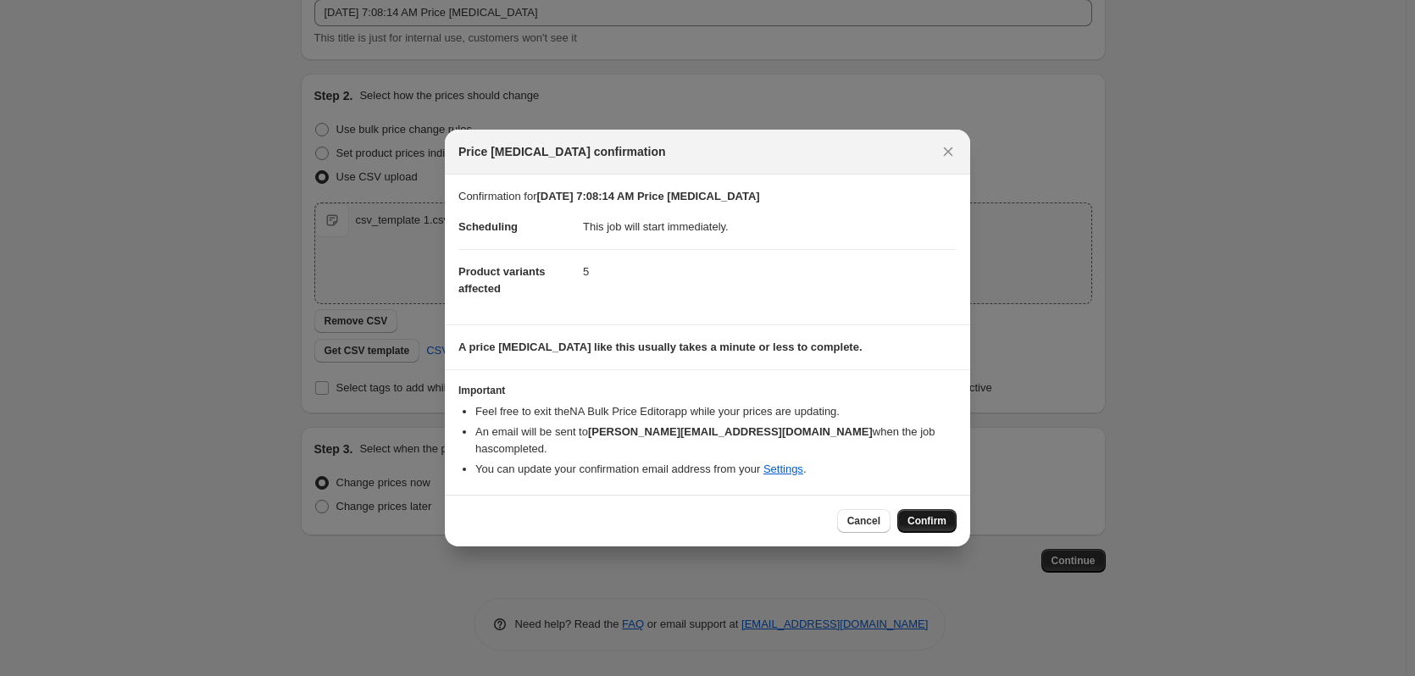
click at [918, 514] on span "Confirm" at bounding box center [927, 521] width 39 height 14
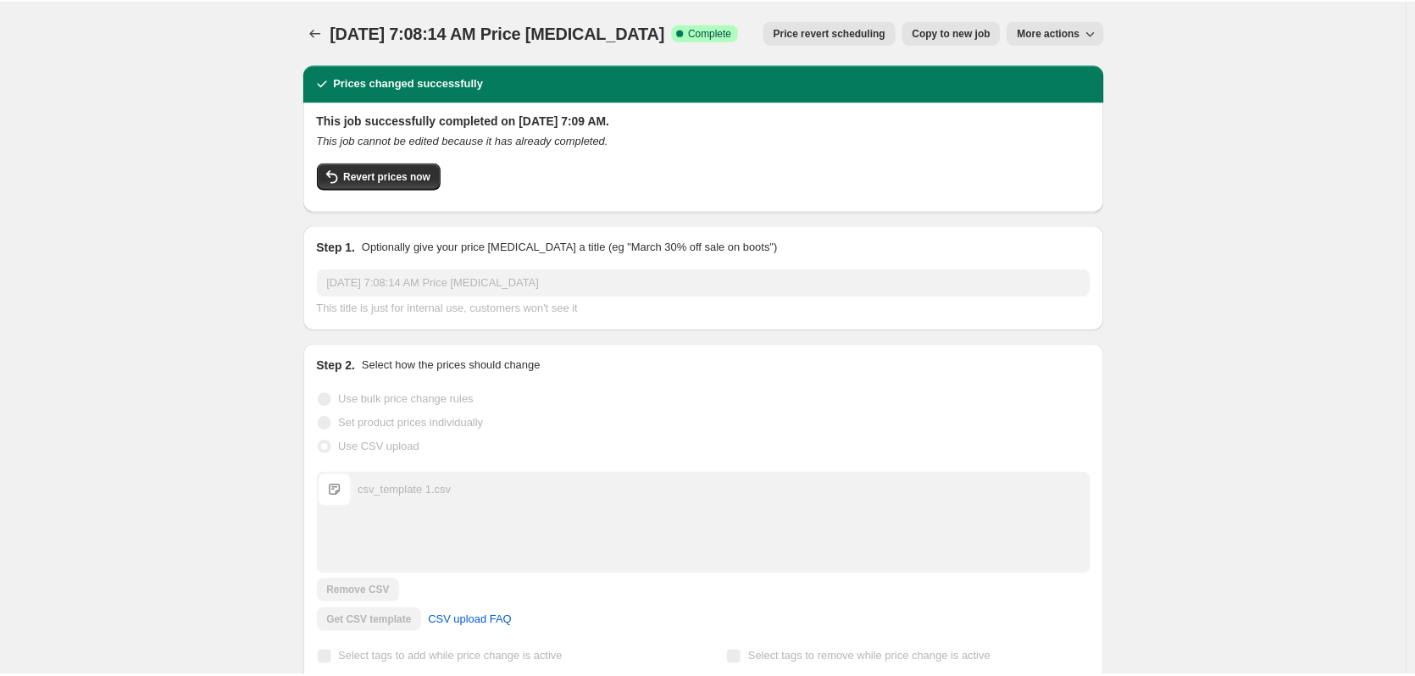
scroll to position [678, 0]
